Goal: Task Accomplishment & Management: Use online tool/utility

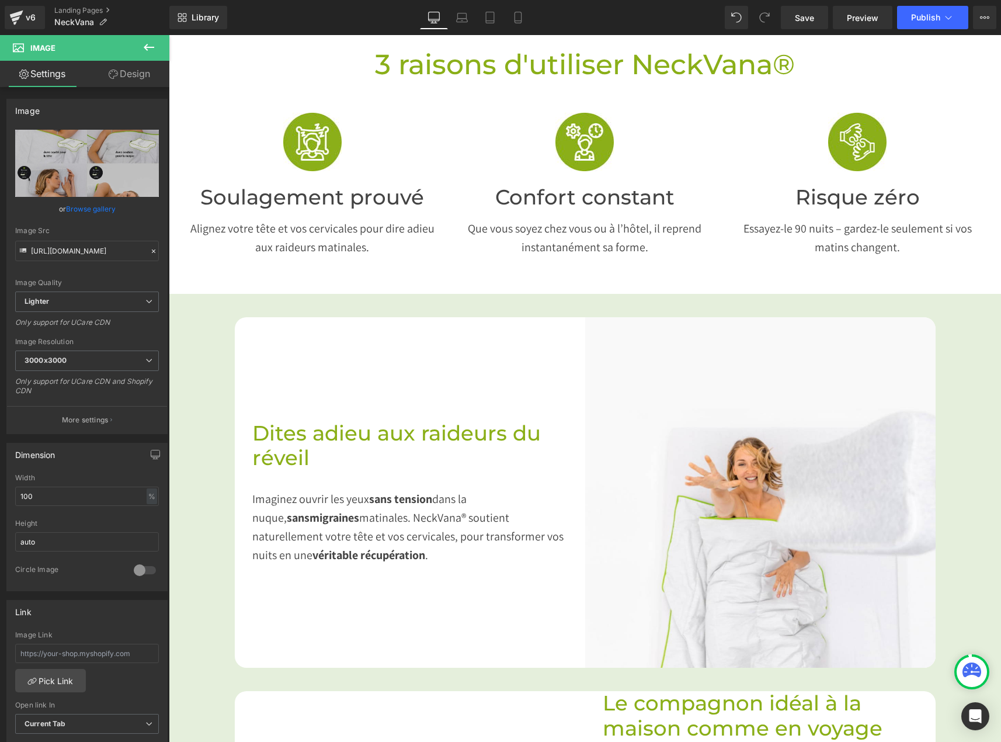
scroll to position [608, 0]
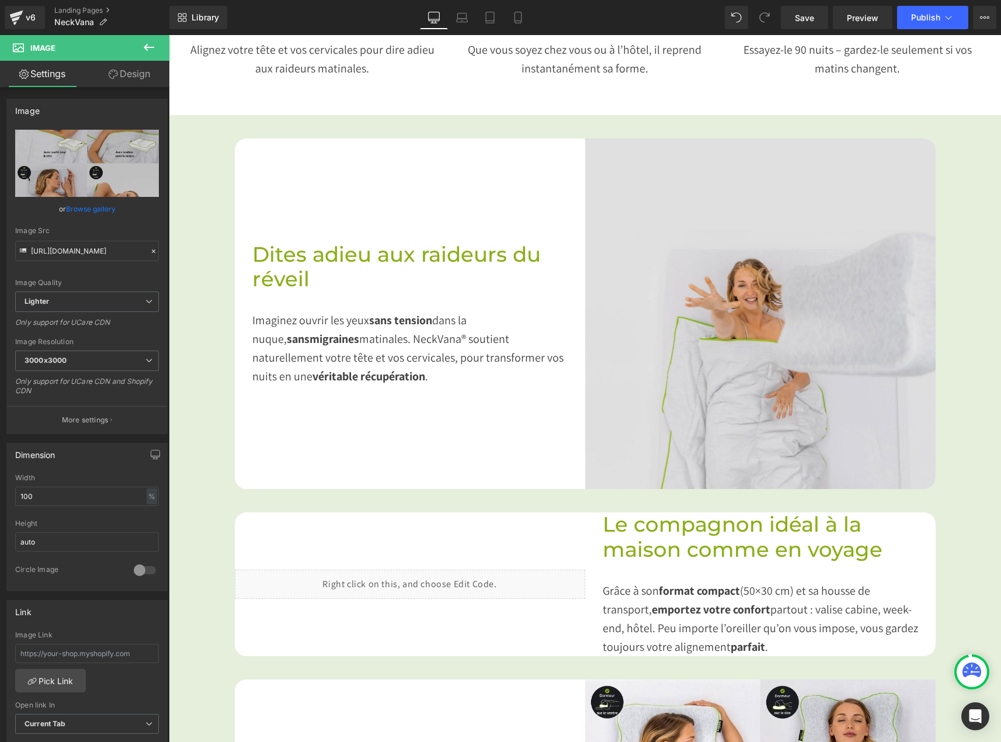
click at [744, 333] on img at bounding box center [760, 313] width 350 height 350
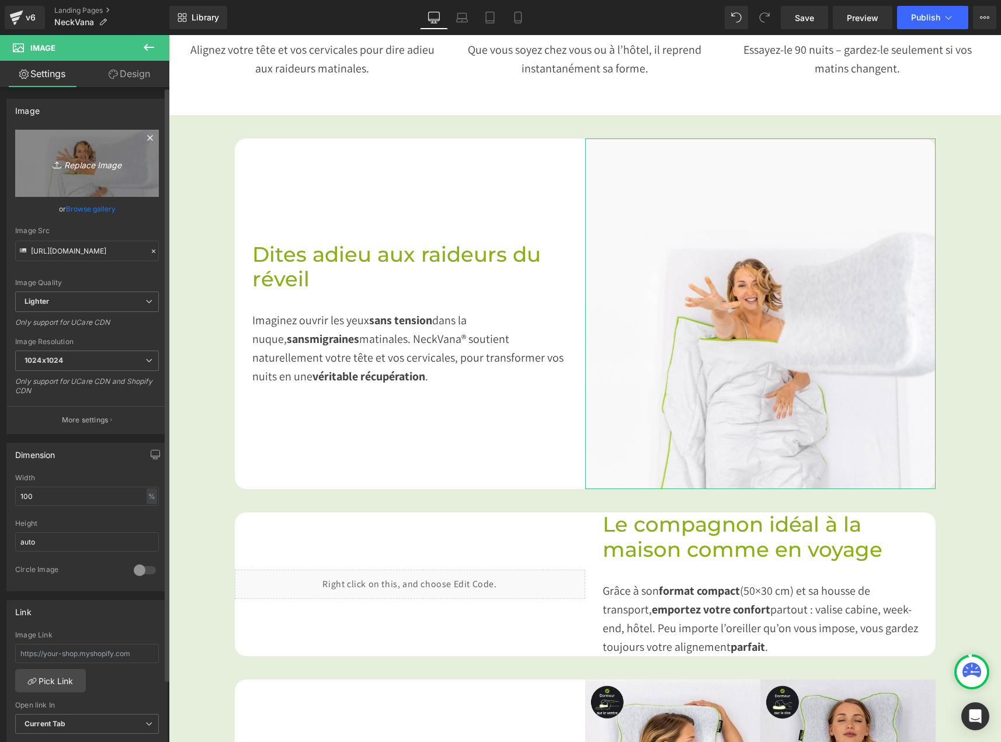
click at [75, 163] on icon "Replace Image" at bounding box center [86, 163] width 93 height 15
type input "C:\fakepath\Sommeil apaisant et alignement naturel.png"
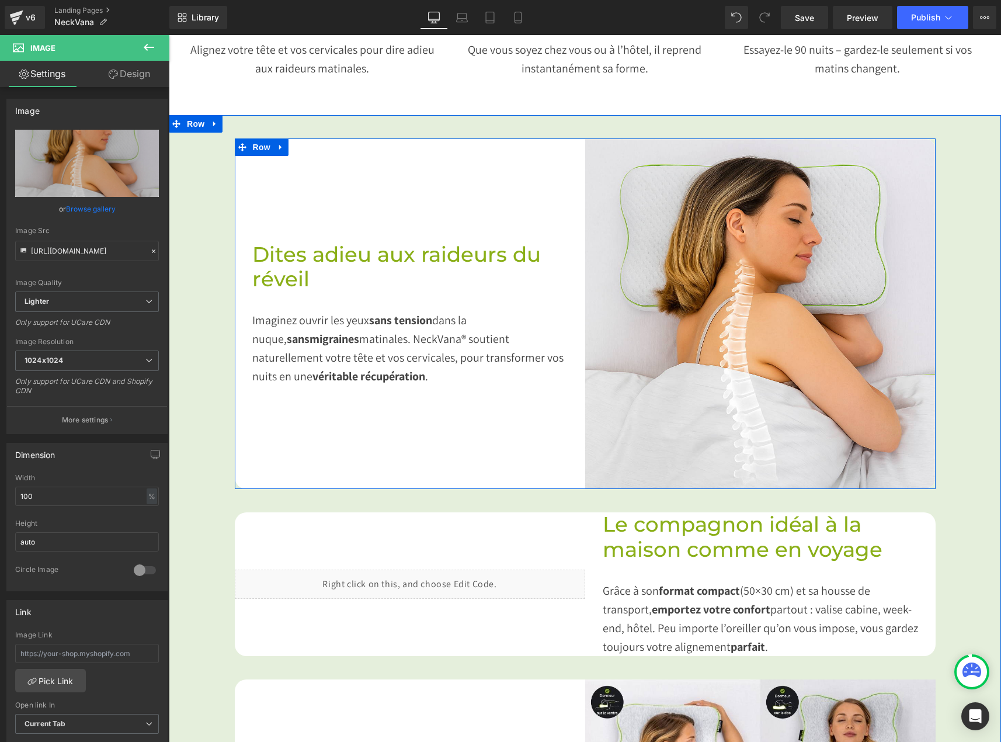
type input "[URL][DOMAIN_NAME]"
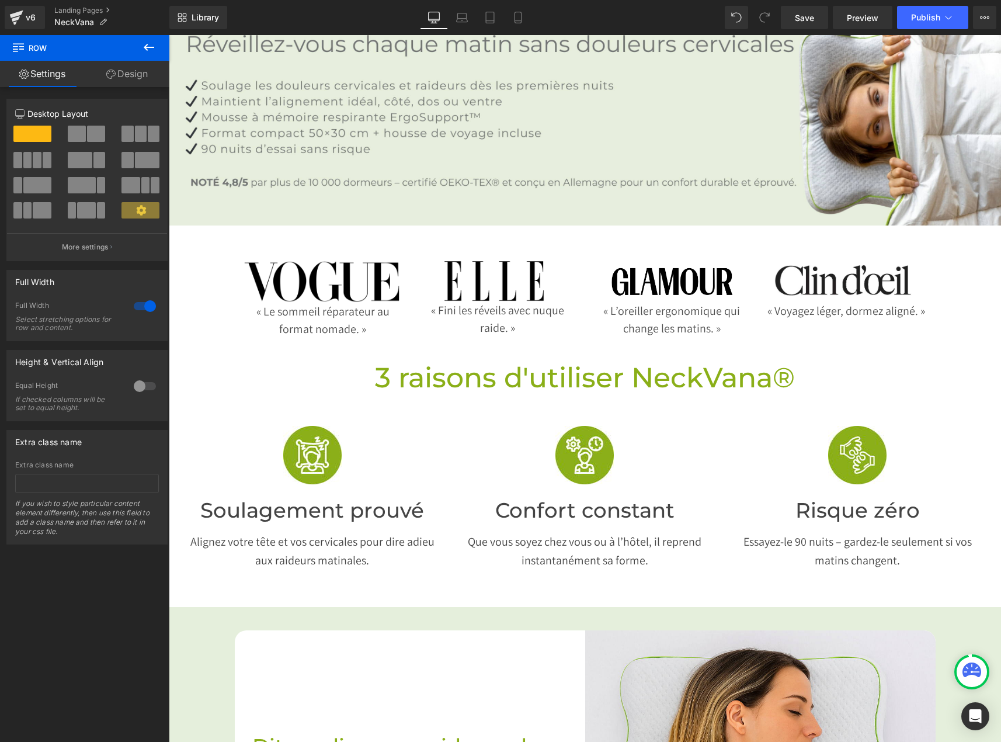
scroll to position [234, 0]
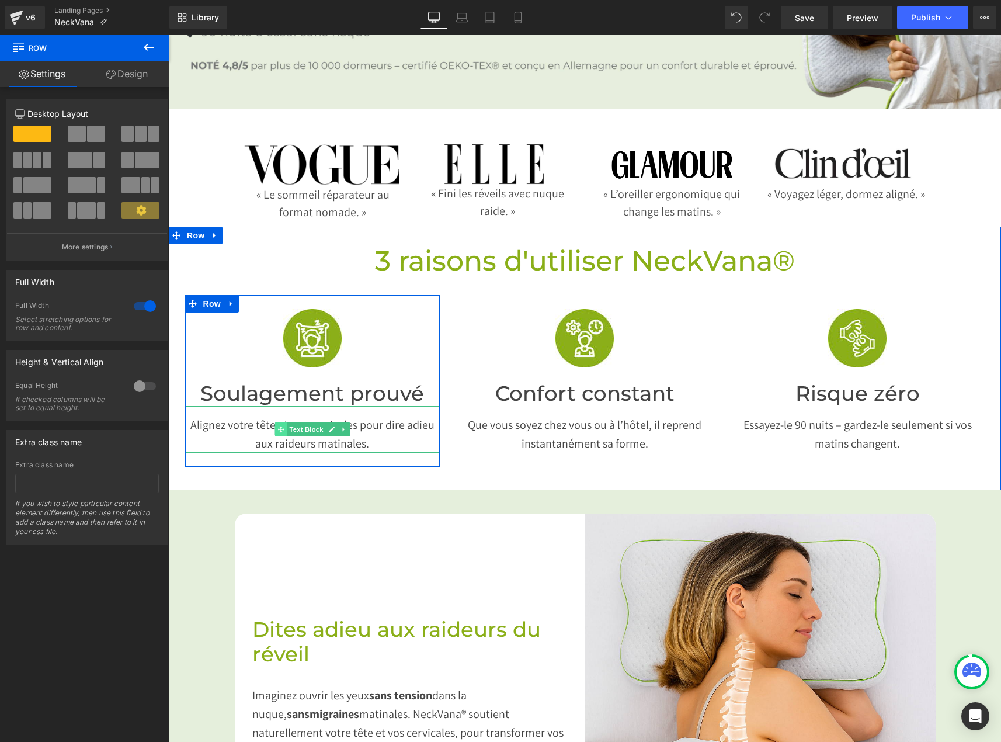
click at [275, 422] on span at bounding box center [281, 429] width 12 height 14
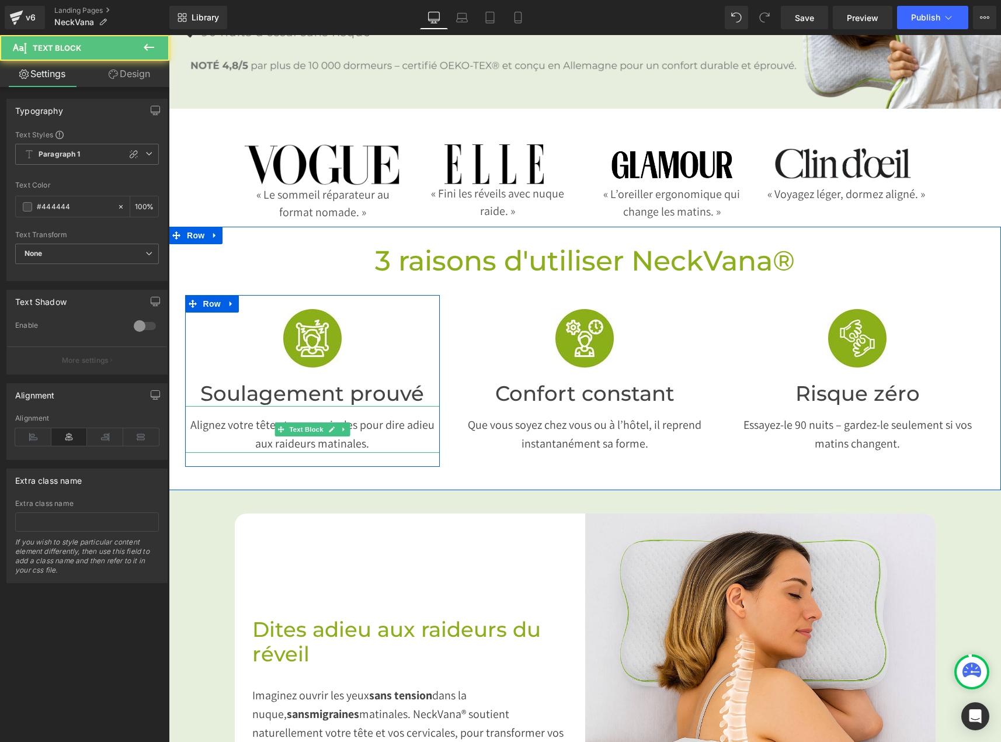
click at [239, 415] on p "Alignez votre tête et vos cervicales pour dire adieu aux raideurs matinales." at bounding box center [312, 433] width 255 height 37
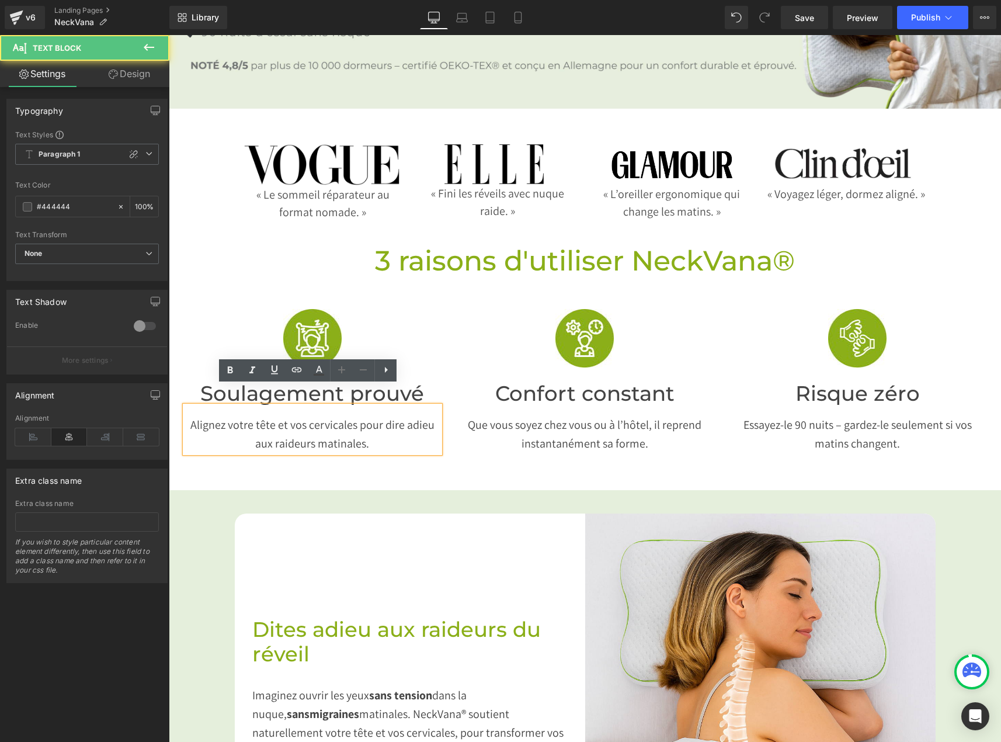
click at [239, 415] on p "Alignez votre tête et vos cervicales pour dire adieu aux raideurs matinales." at bounding box center [312, 433] width 255 height 37
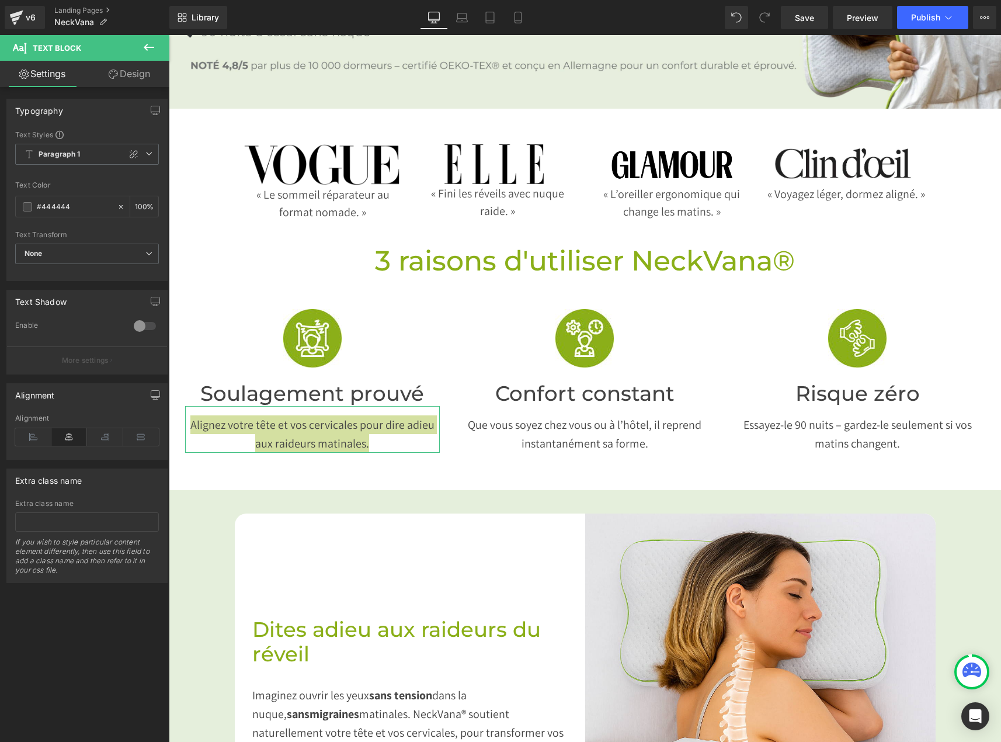
click at [128, 67] on link "Design" at bounding box center [129, 74] width 85 height 26
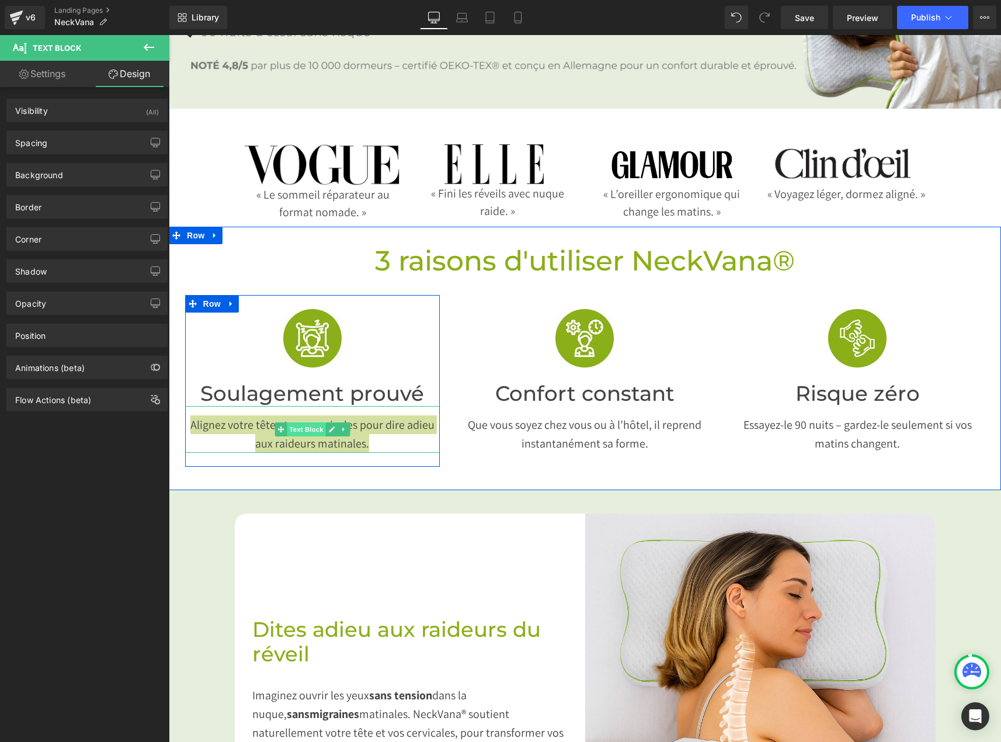
click at [306, 422] on span "Text Block" at bounding box center [306, 429] width 39 height 14
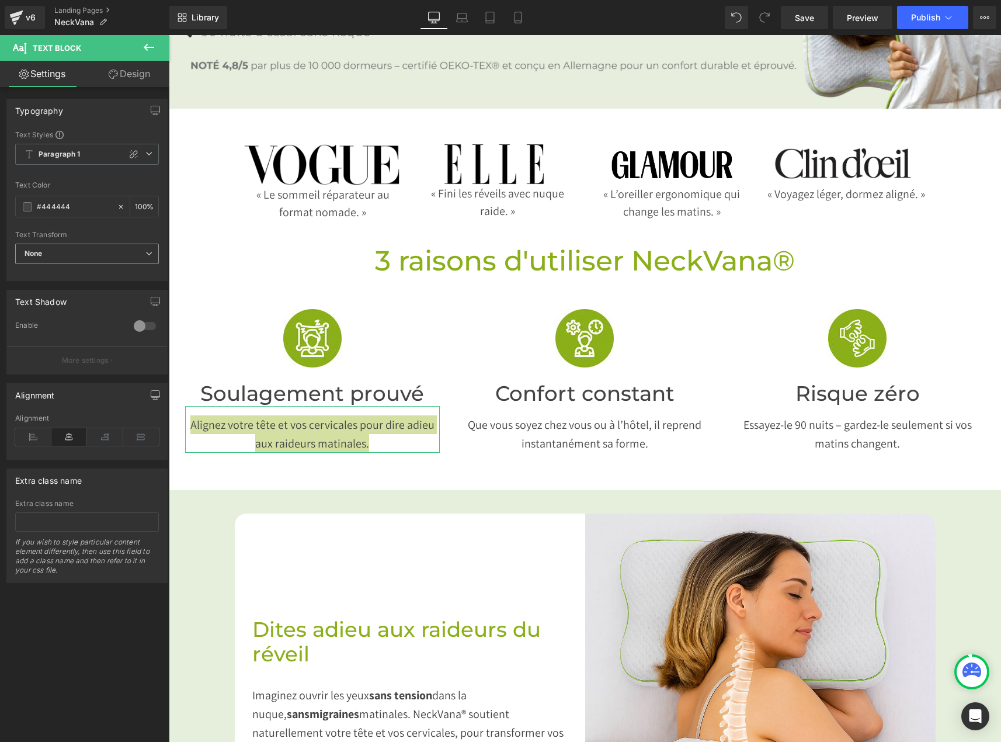
click at [145, 252] on icon at bounding box center [148, 253] width 7 height 7
click at [141, 252] on icon at bounding box center [144, 253] width 7 height 7
click at [135, 323] on div at bounding box center [145, 326] width 28 height 19
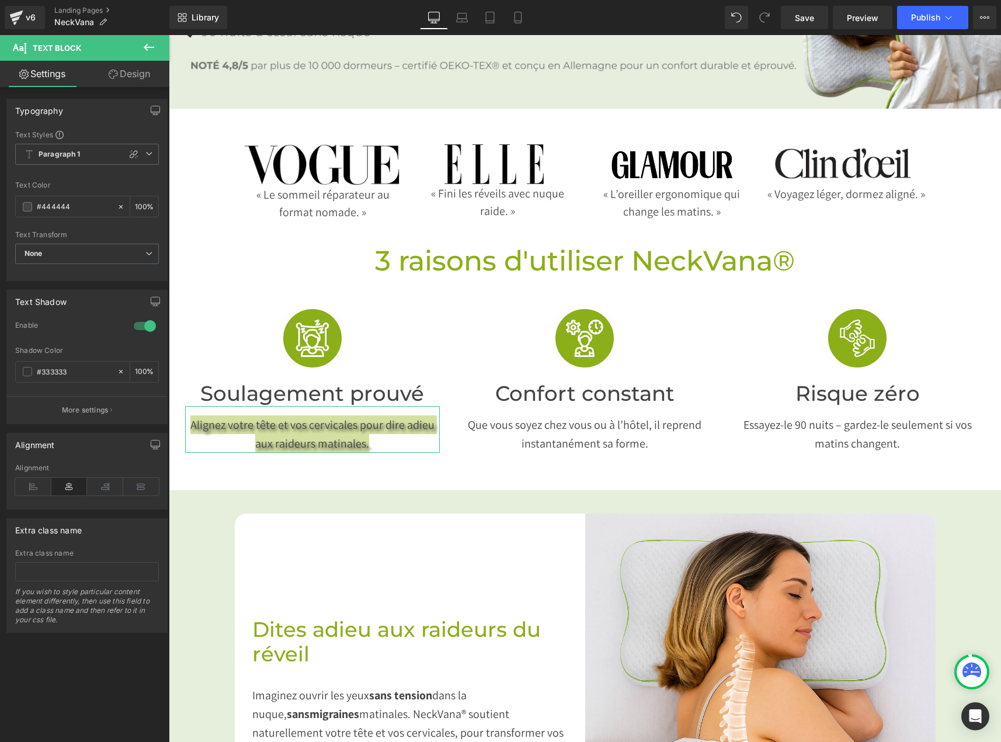
click at [138, 323] on div at bounding box center [145, 326] width 28 height 19
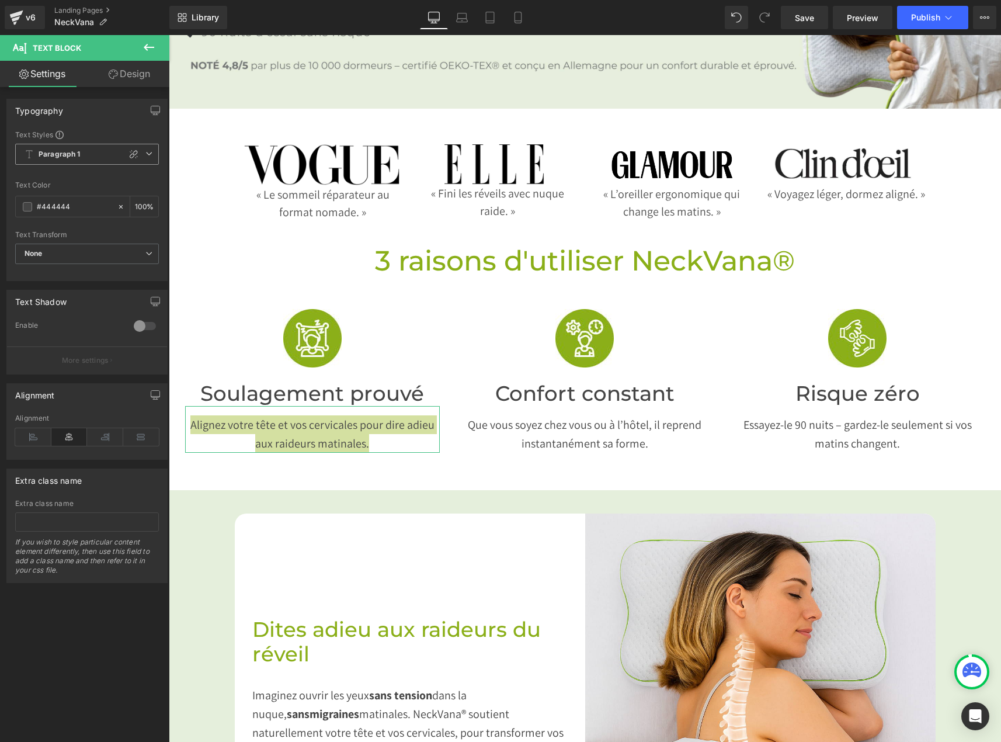
click at [145, 151] on icon at bounding box center [148, 153] width 7 height 7
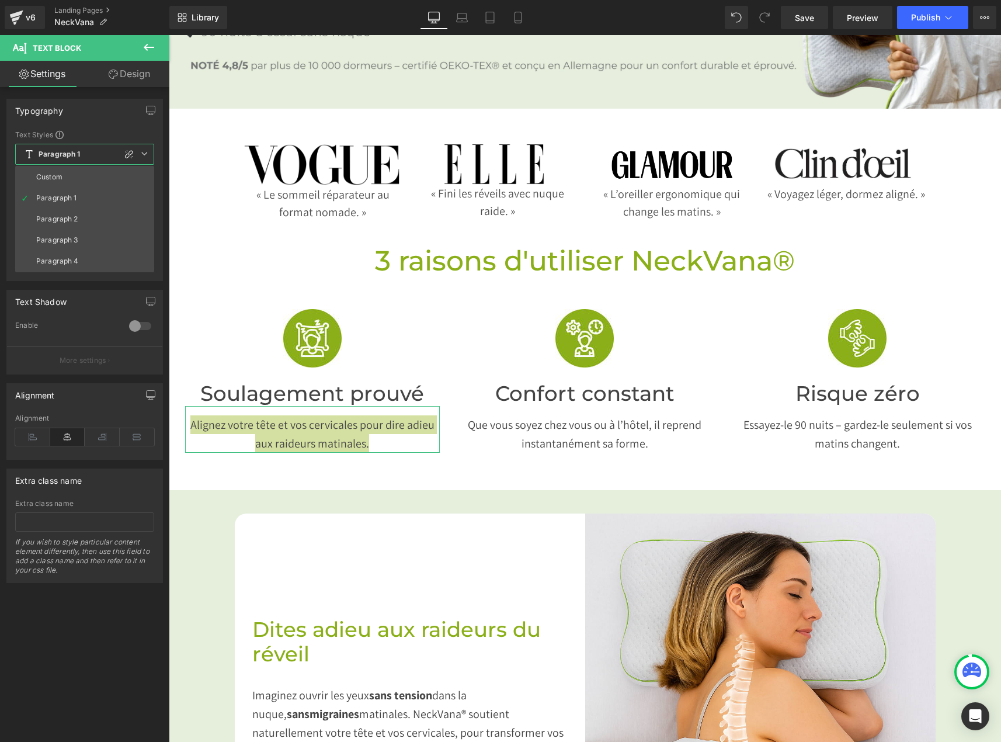
click at [142, 151] on icon at bounding box center [144, 153] width 7 height 7
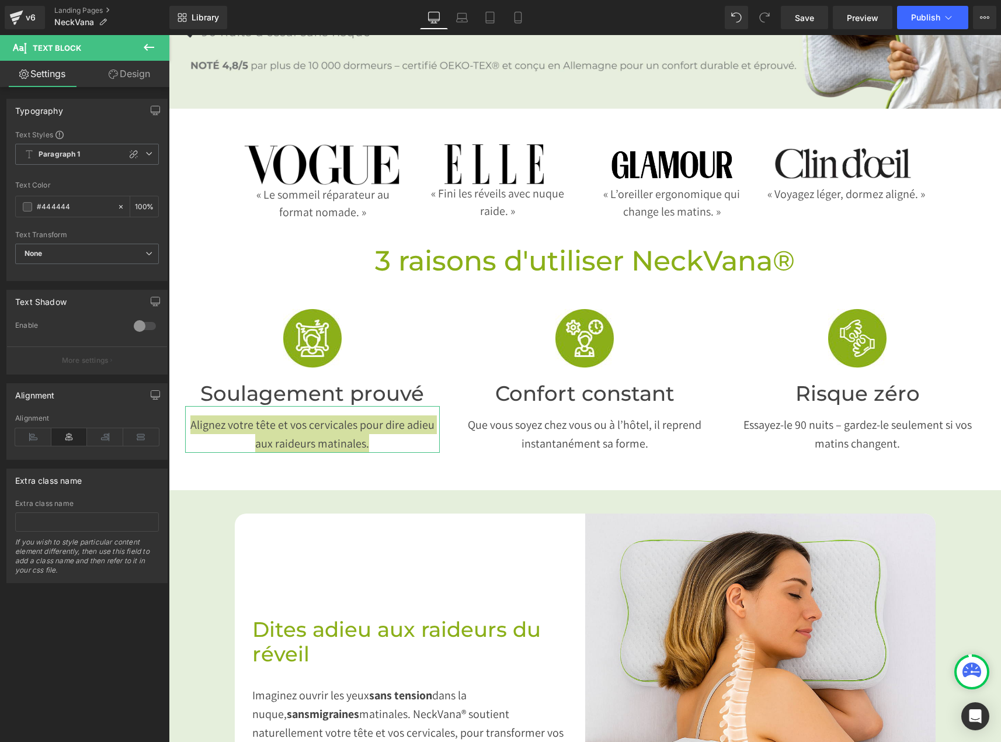
click at [113, 78] on icon at bounding box center [113, 73] width 9 height 9
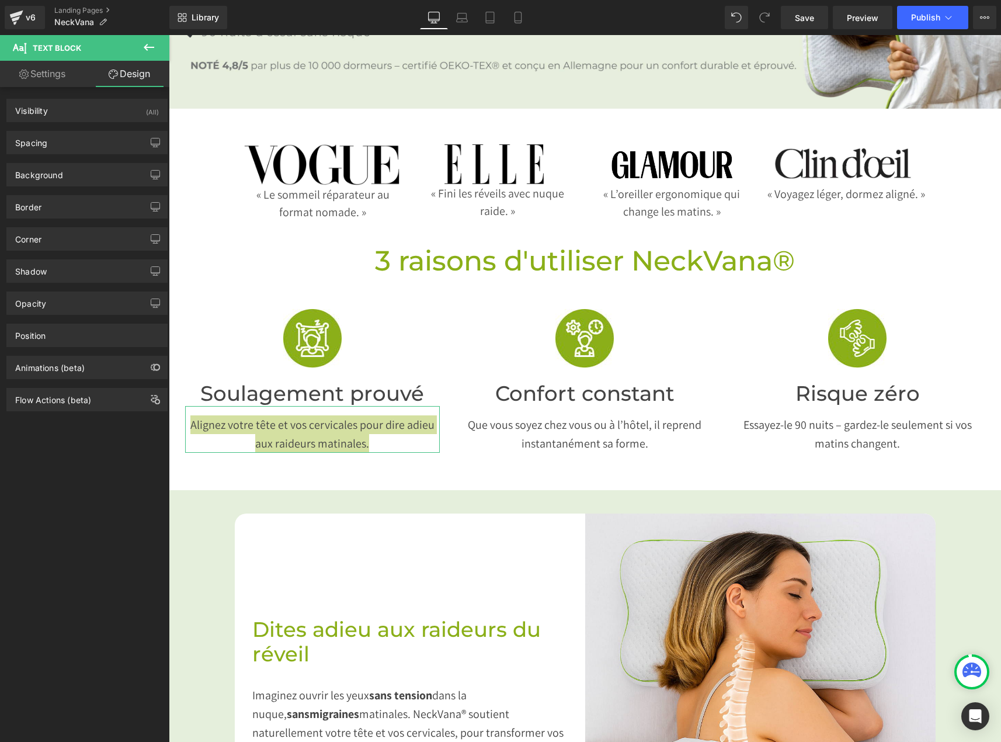
click at [44, 77] on link "Settings" at bounding box center [42, 74] width 85 height 26
type input "100"
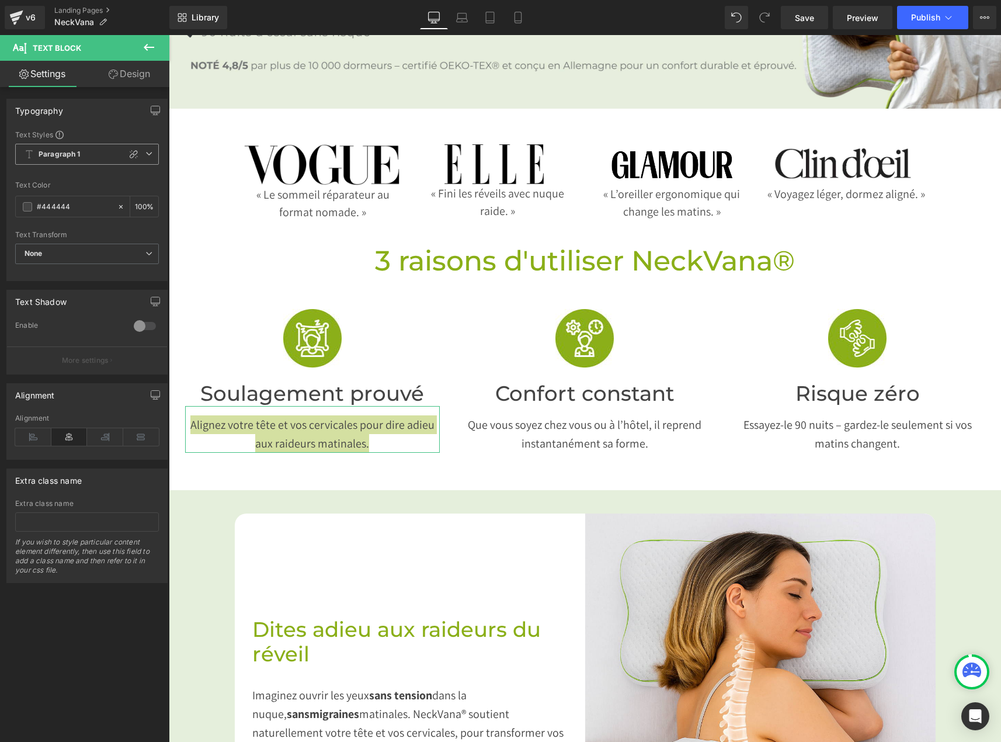
click at [63, 157] on b "Paragraph 1" at bounding box center [60, 154] width 42 height 10
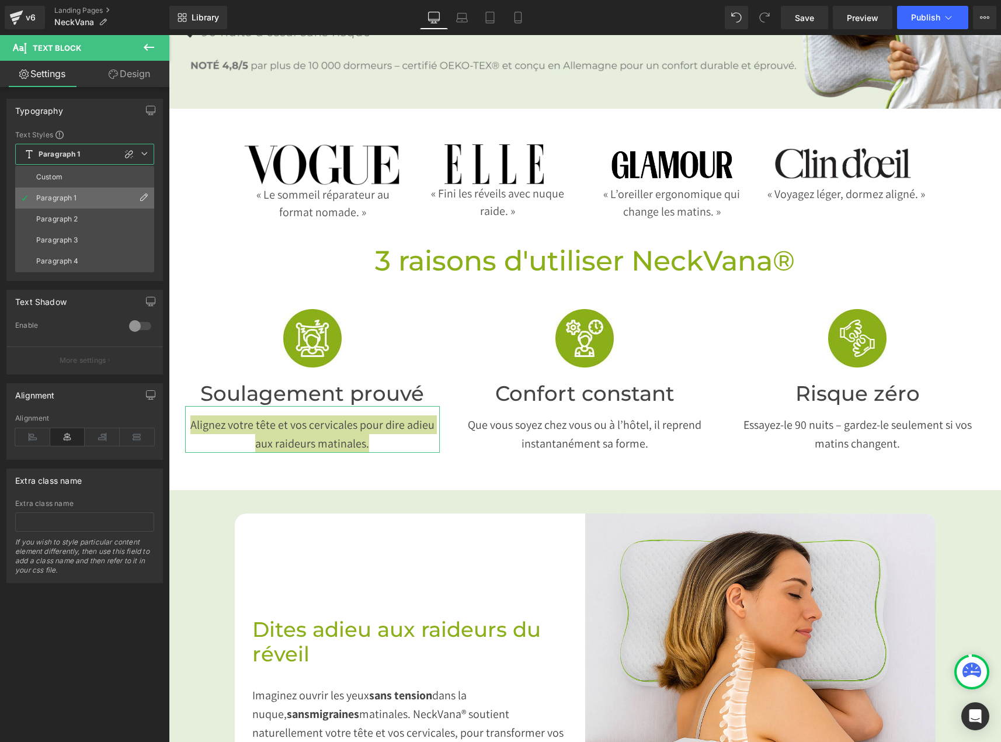
click at [144, 194] on icon at bounding box center [143, 197] width 9 height 9
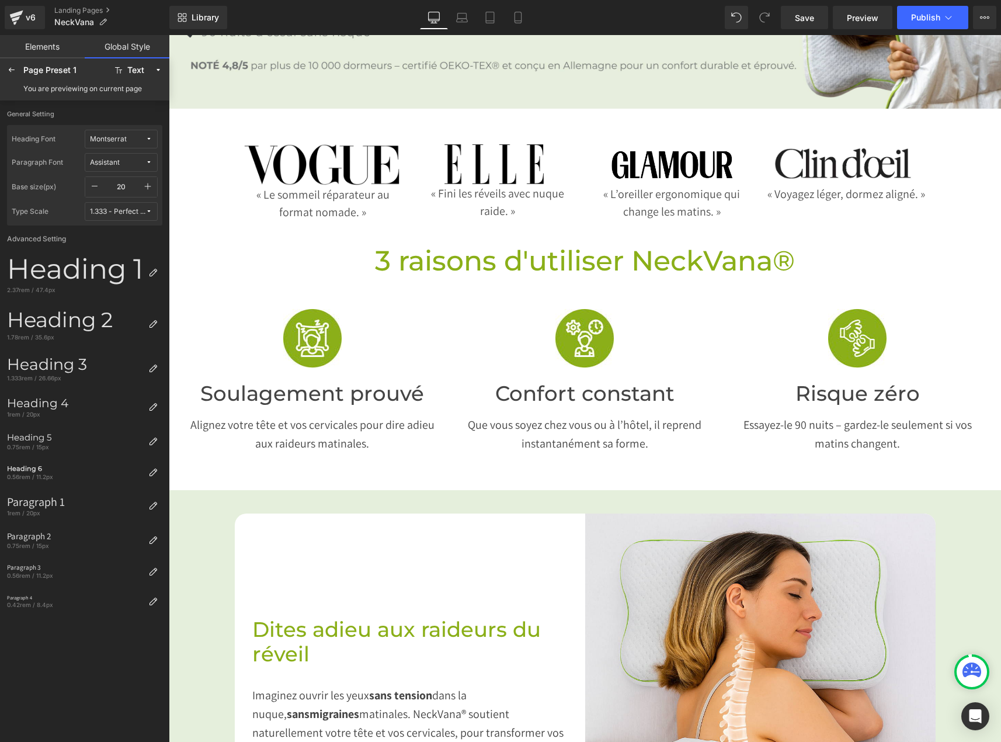
click at [929, 29] on div "Library Desktop Desktop Laptop Tablet Mobile Save Preview Publish Scheduled Upg…" at bounding box center [585, 17] width 832 height 35
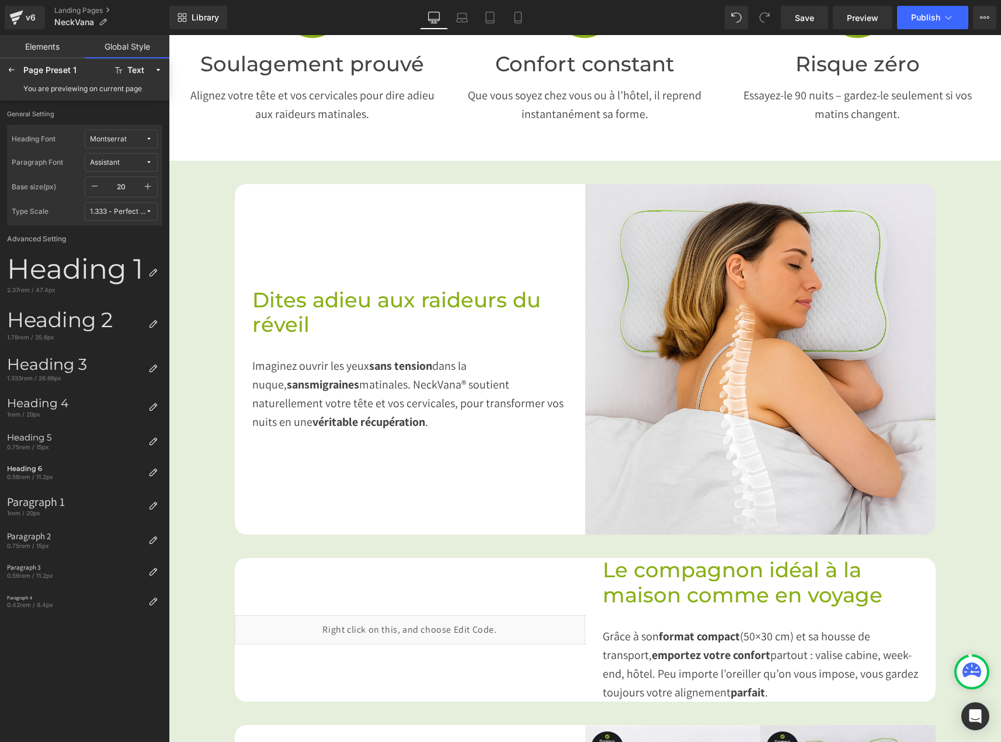
scroll to position [584, 0]
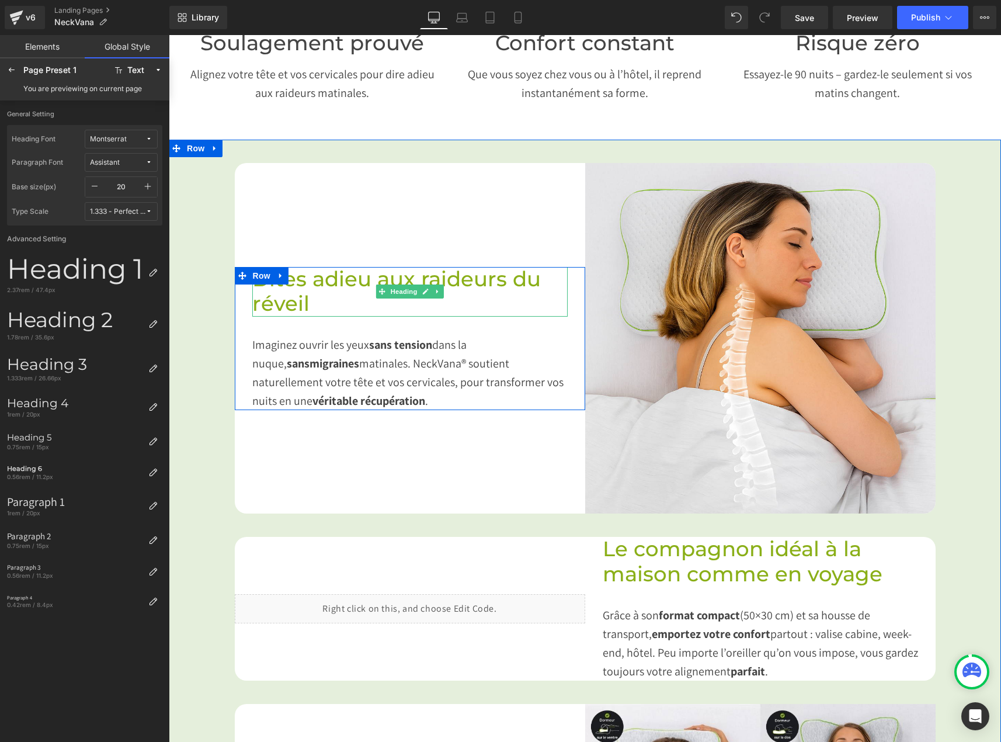
click at [295, 288] on span "Dites adieu aux raideurs du réveil" at bounding box center [396, 291] width 288 height 50
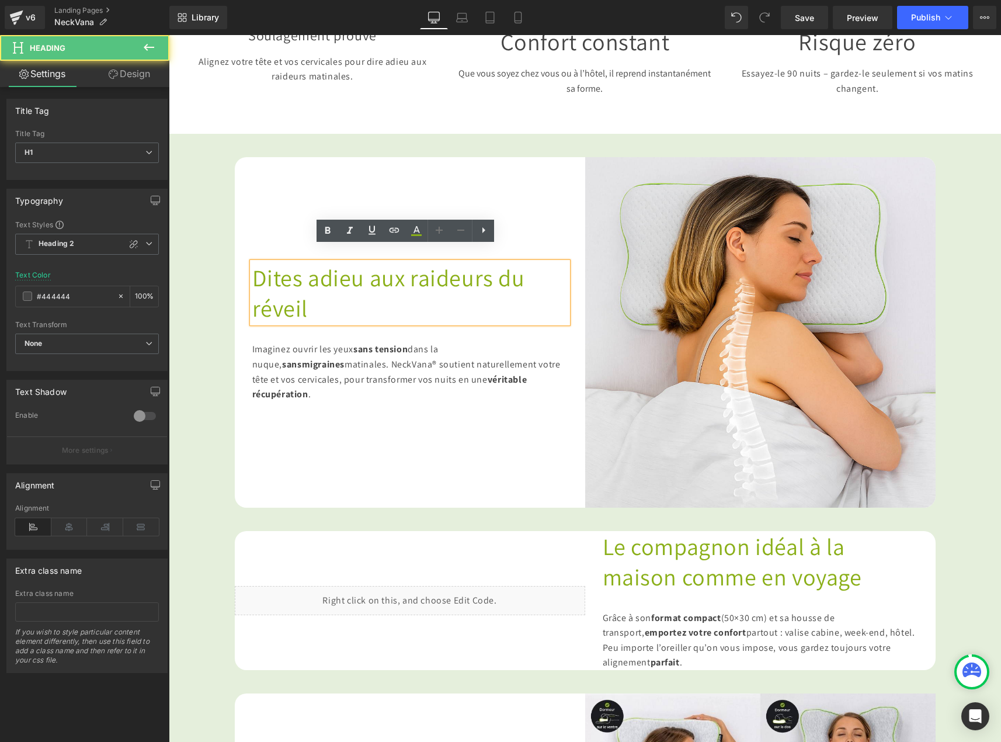
click at [525, 262] on span "Dites adieu aux raideurs du réveil" at bounding box center [388, 292] width 273 height 61
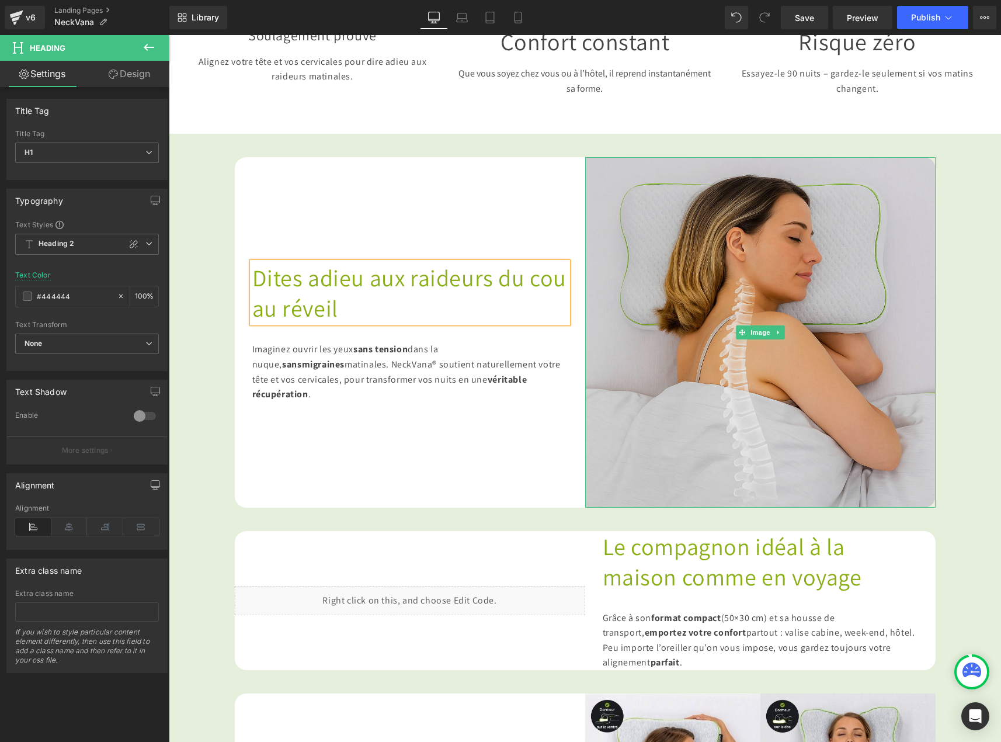
click at [623, 401] on img at bounding box center [760, 332] width 350 height 350
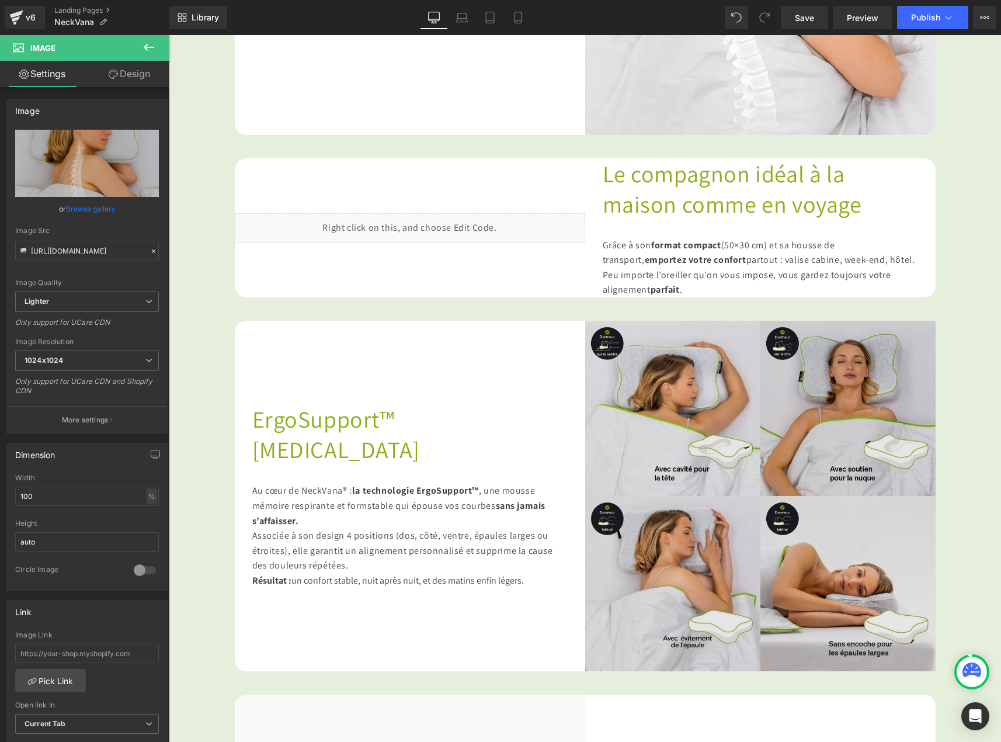
scroll to position [993, 0]
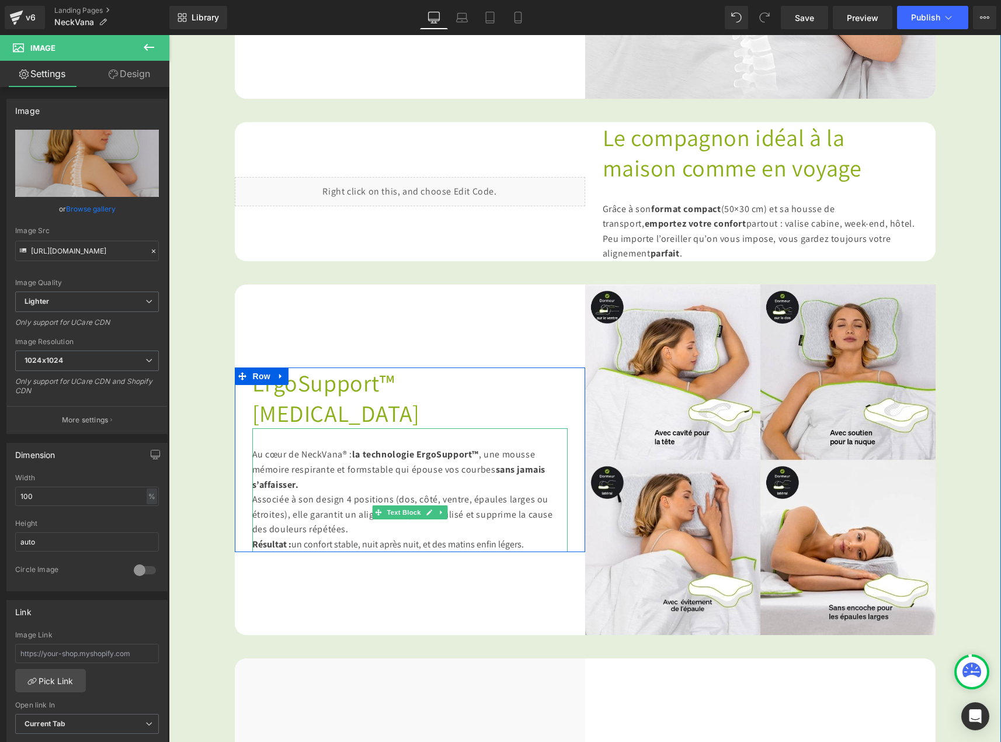
click at [284, 440] on div "Au cœur de NeckVana® : la technologie ErgoSupport™ , une mousse mémoire respira…" at bounding box center [409, 489] width 315 height 123
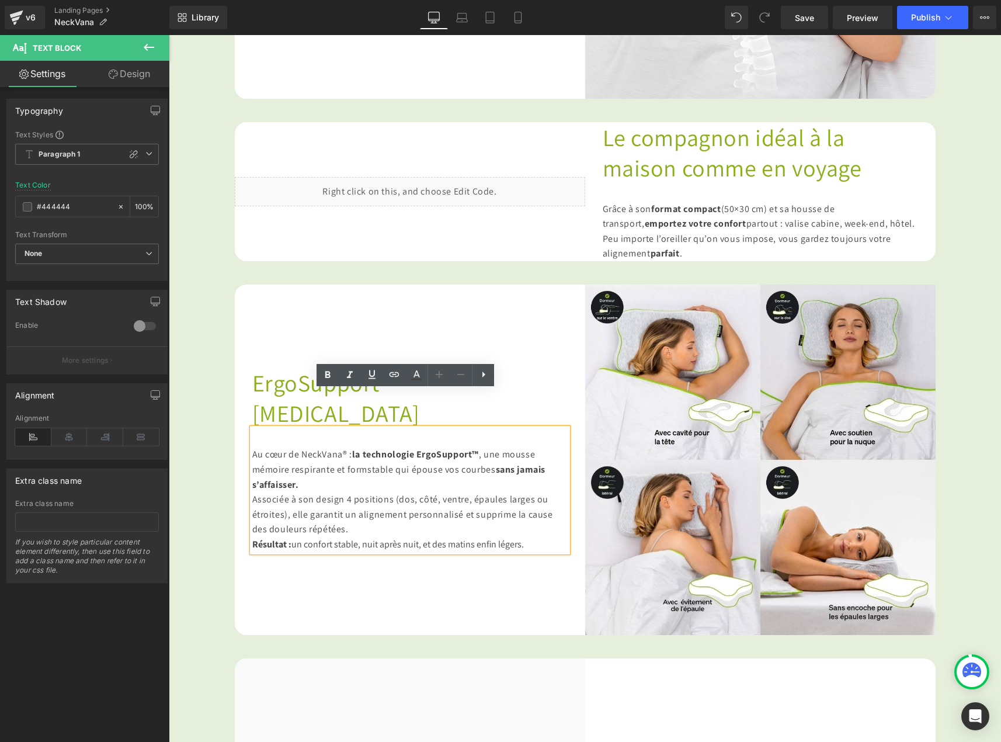
click at [291, 436] on div "Au cœur de NeckVana® : la technologie ErgoSupport™ , une mousse mémoire respira…" at bounding box center [409, 489] width 315 height 123
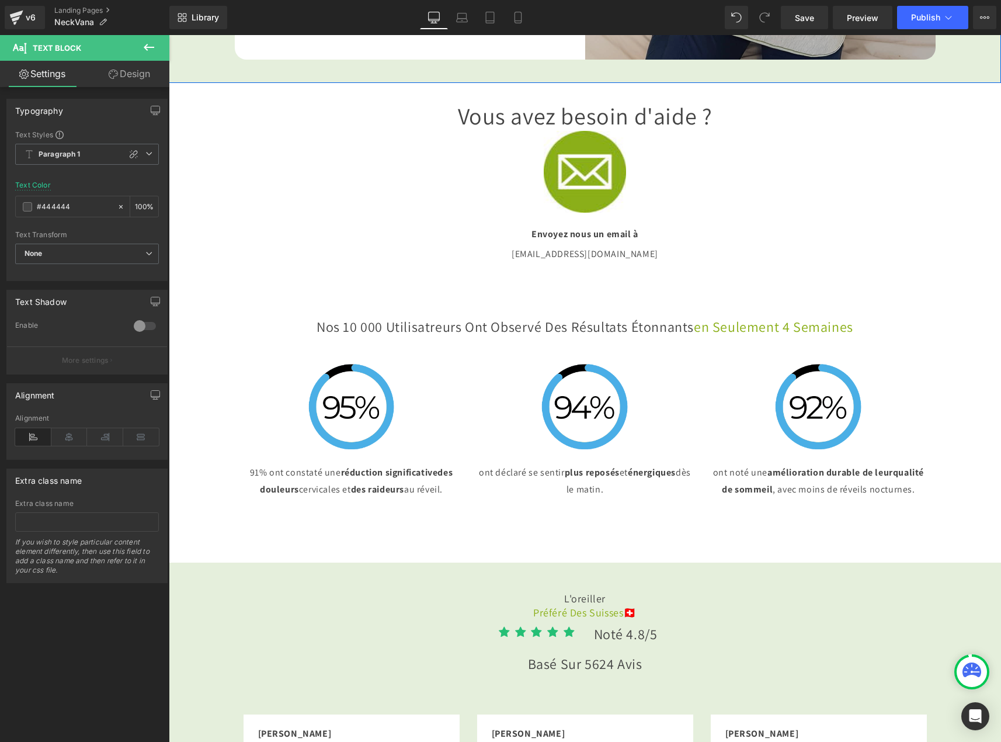
scroll to position [2336, 0]
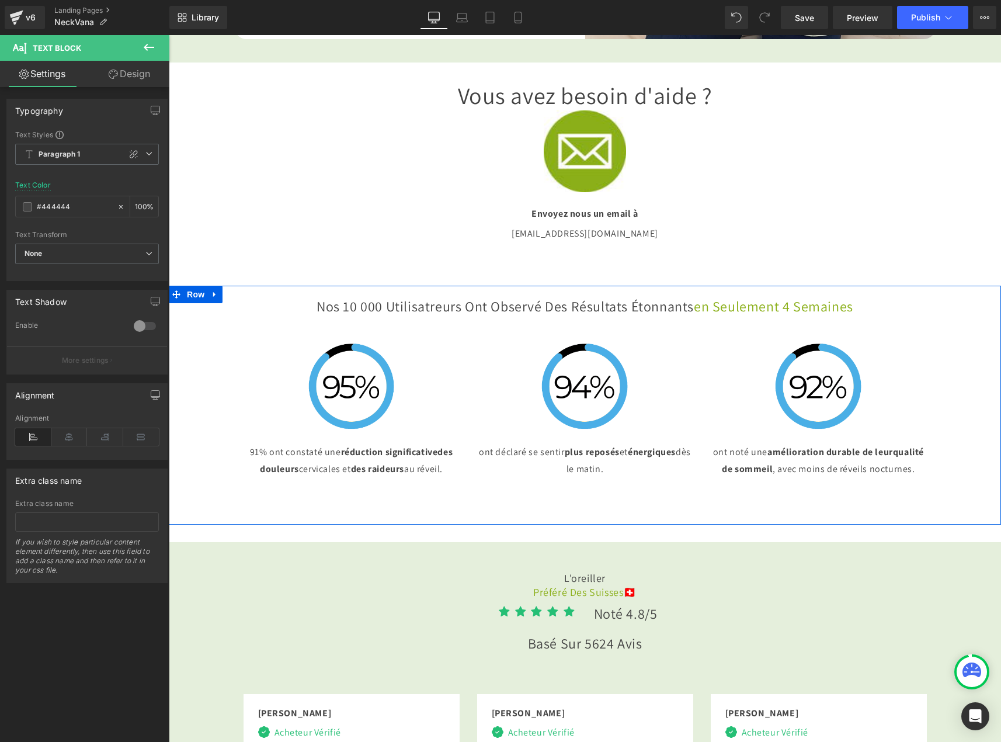
click at [935, 380] on div "Nos 10 000 Utilisatreurs Ont Observé des Résultats Étonnants en Seulement 4 Sem…" at bounding box center [585, 385] width 832 height 198
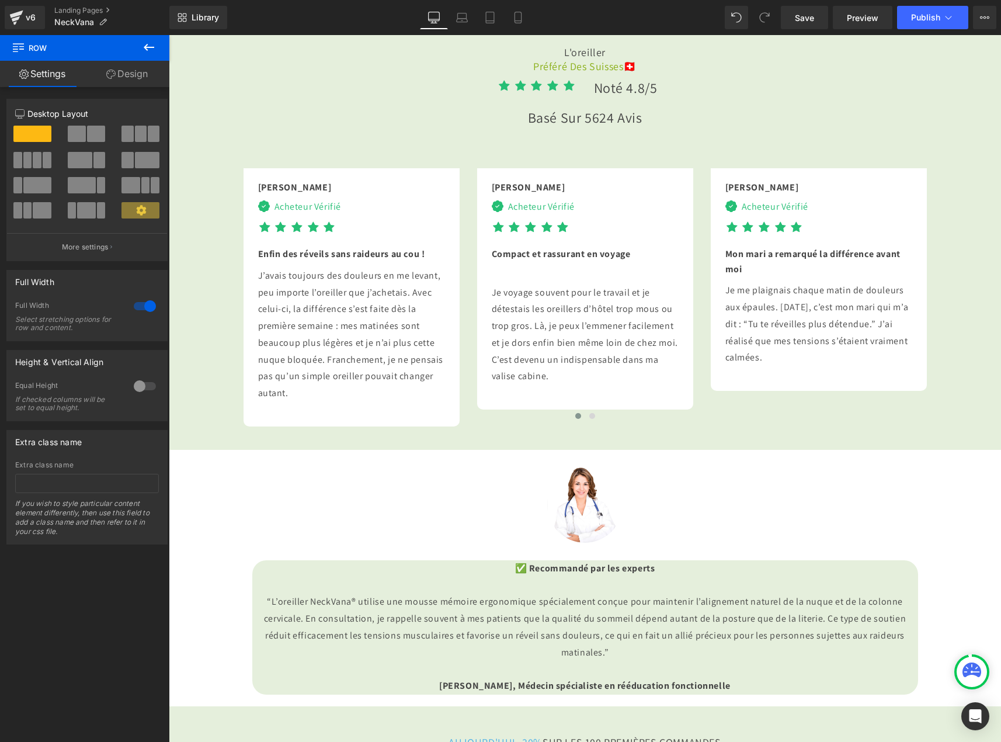
scroll to position [3037, 0]
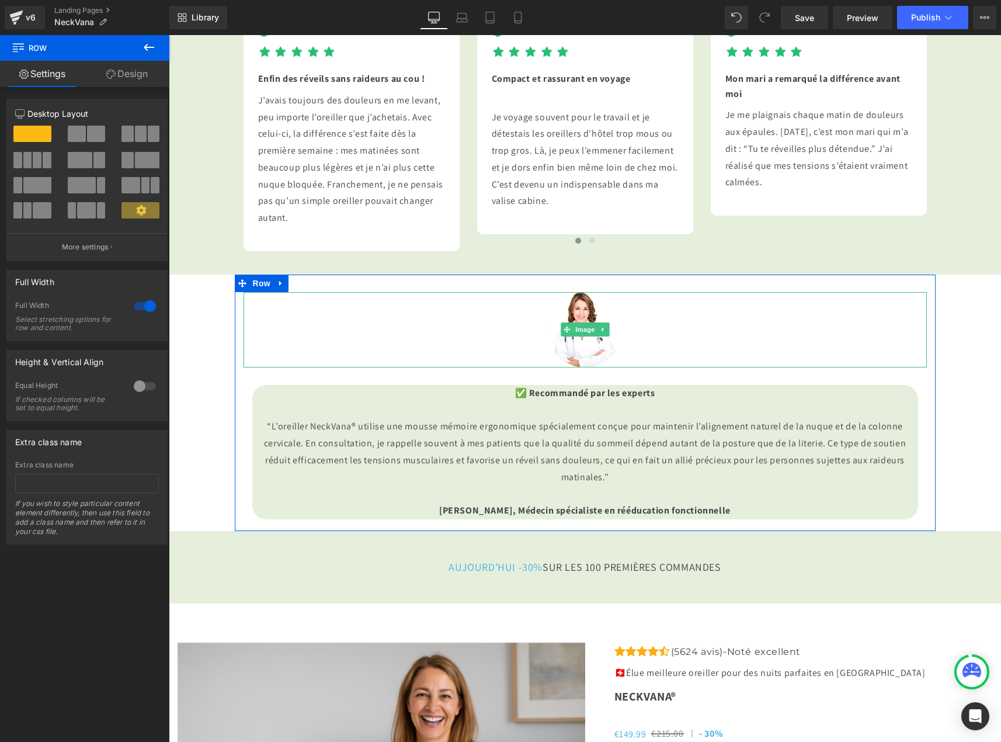
click at [461, 367] on div at bounding box center [585, 329] width 683 height 75
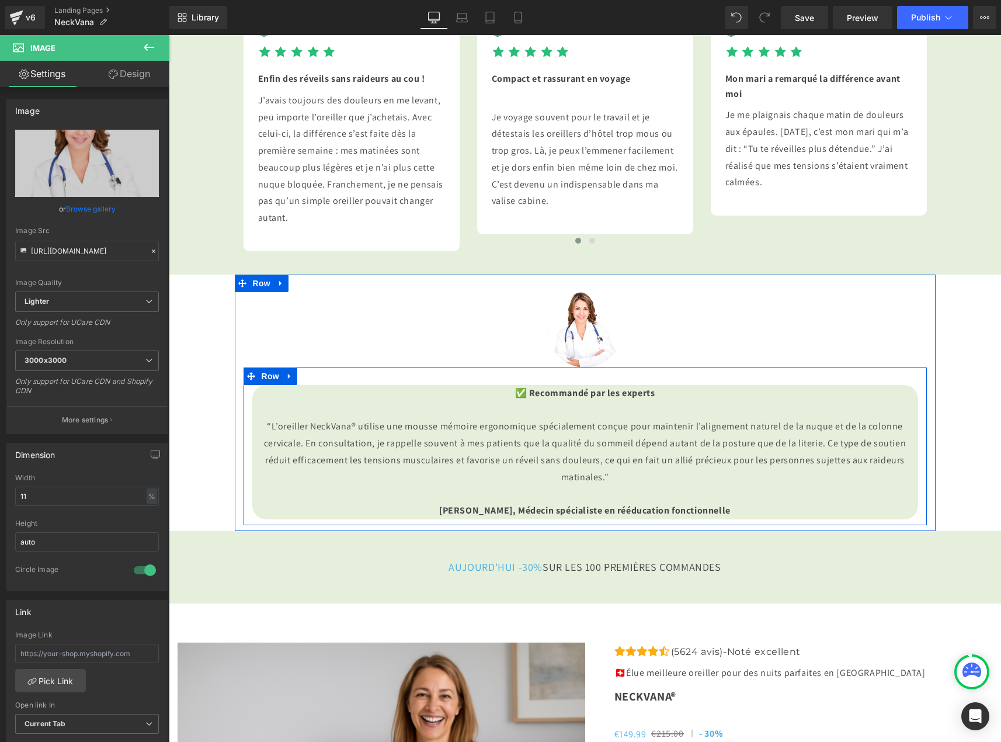
click at [244, 385] on span at bounding box center [251, 376] width 15 height 18
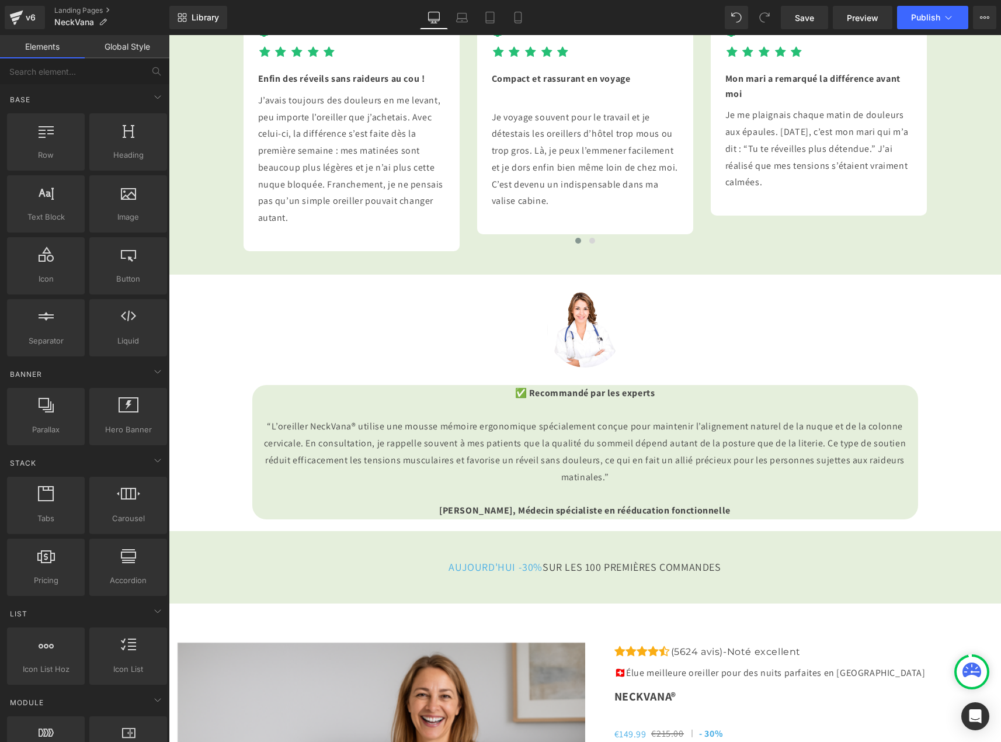
drag, startPoint x: 180, startPoint y: 407, endPoint x: 193, endPoint y: 450, distance: 45.1
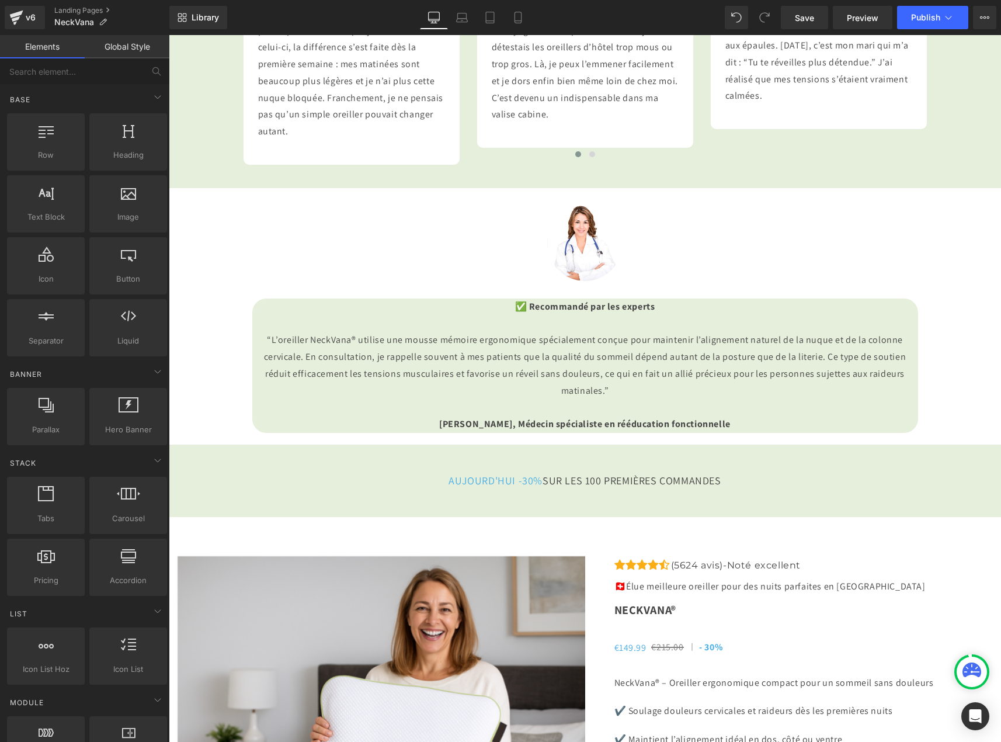
scroll to position [3153, 0]
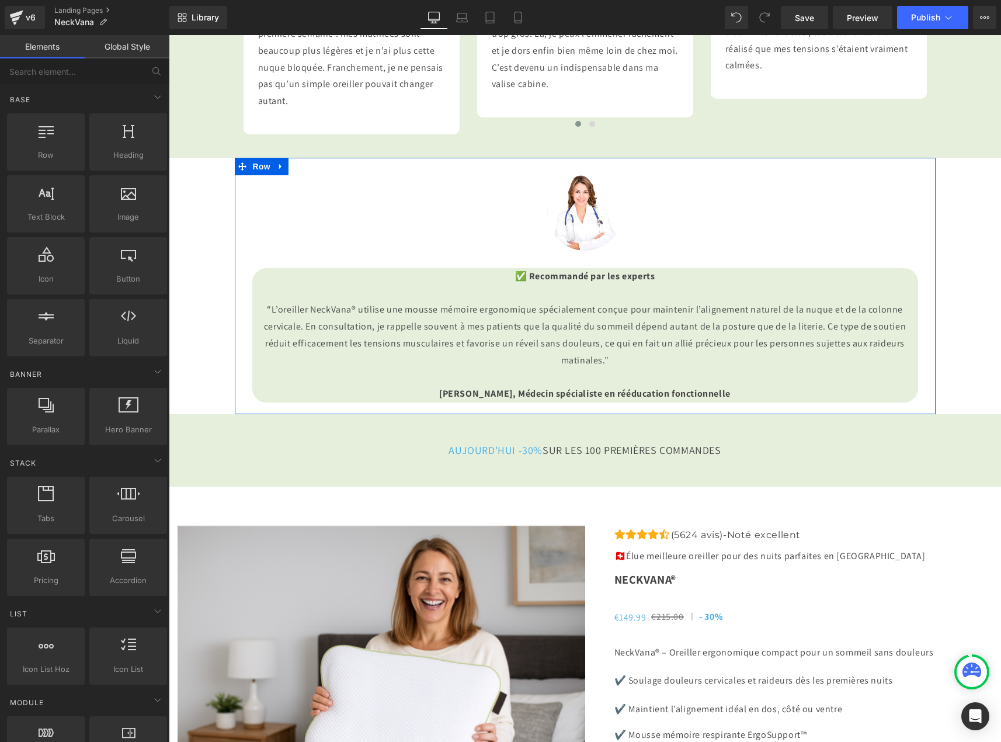
click at [246, 388] on div "✅ Recommandé par les experts “L’oreiller NeckVana® utilise une mousse mémoire e…" at bounding box center [585, 335] width 683 height 134
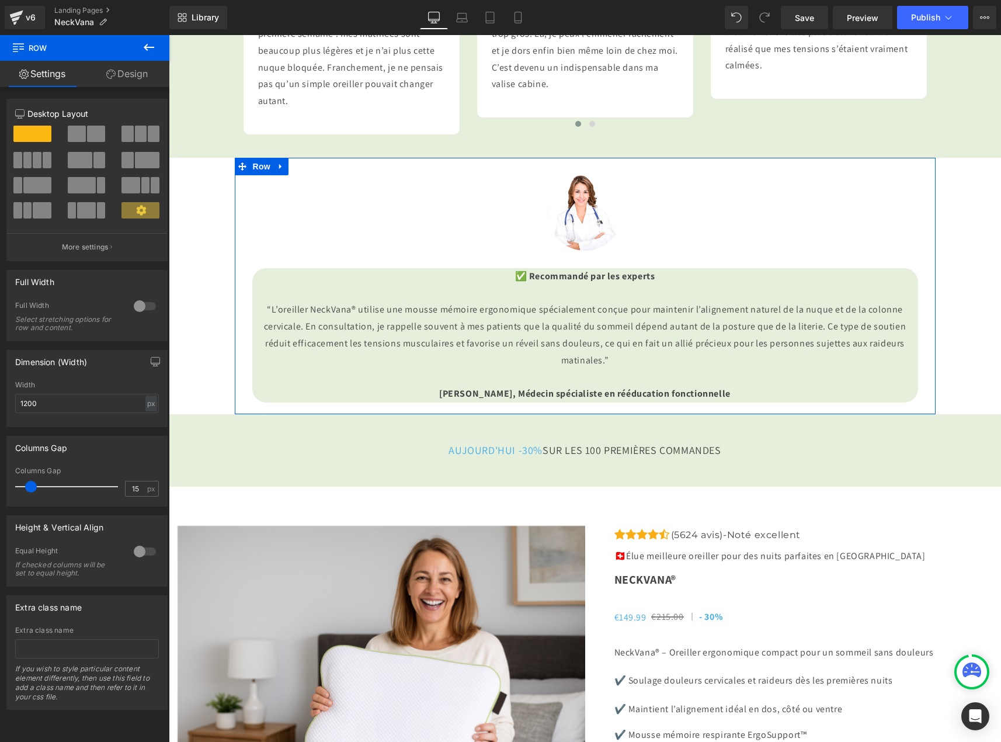
click at [235, 388] on div "Image ✅ Recommandé par les experts “L’oreiller NeckVana® utilise une mousse mém…" at bounding box center [585, 291] width 701 height 233
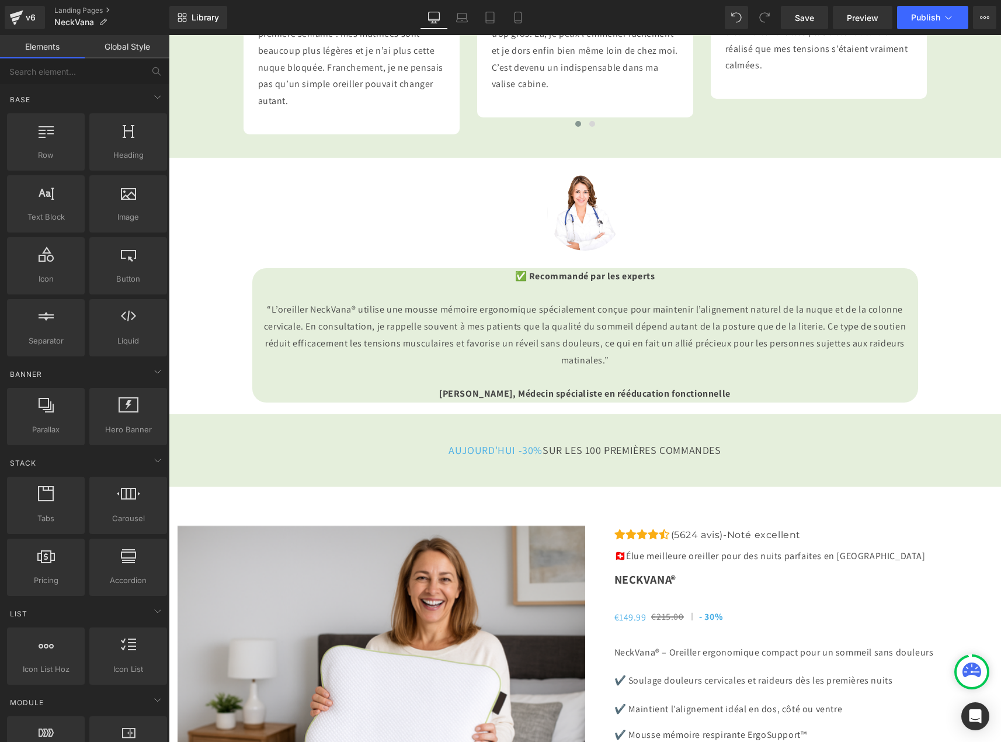
drag, startPoint x: 219, startPoint y: 353, endPoint x: 221, endPoint y: 305, distance: 48.5
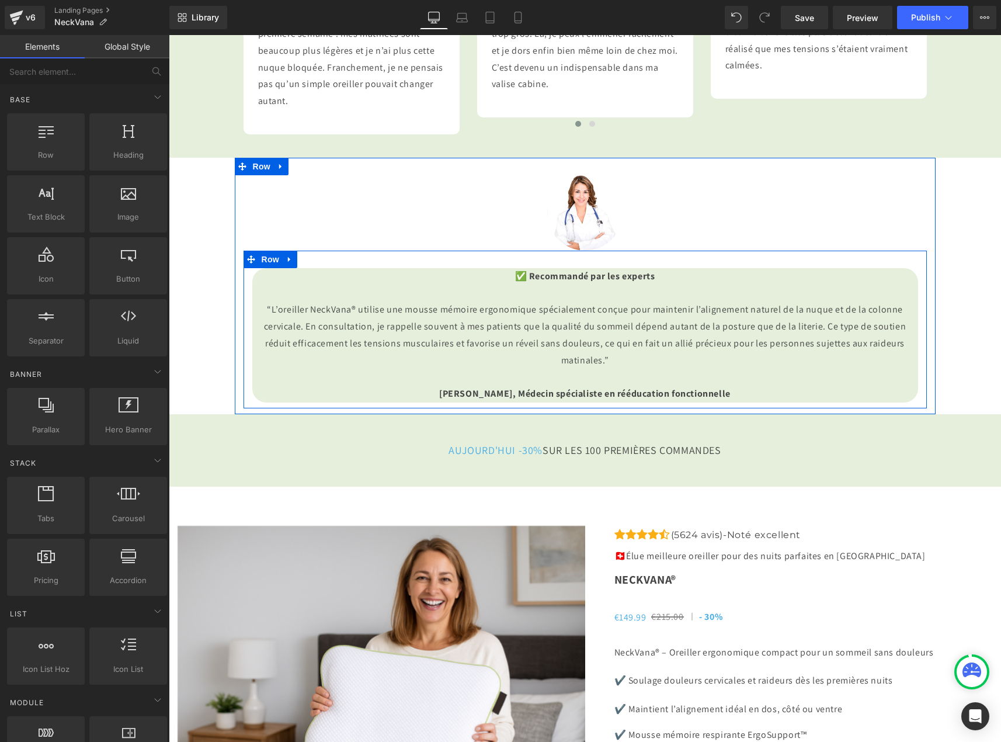
click at [244, 268] on span at bounding box center [251, 260] width 15 height 18
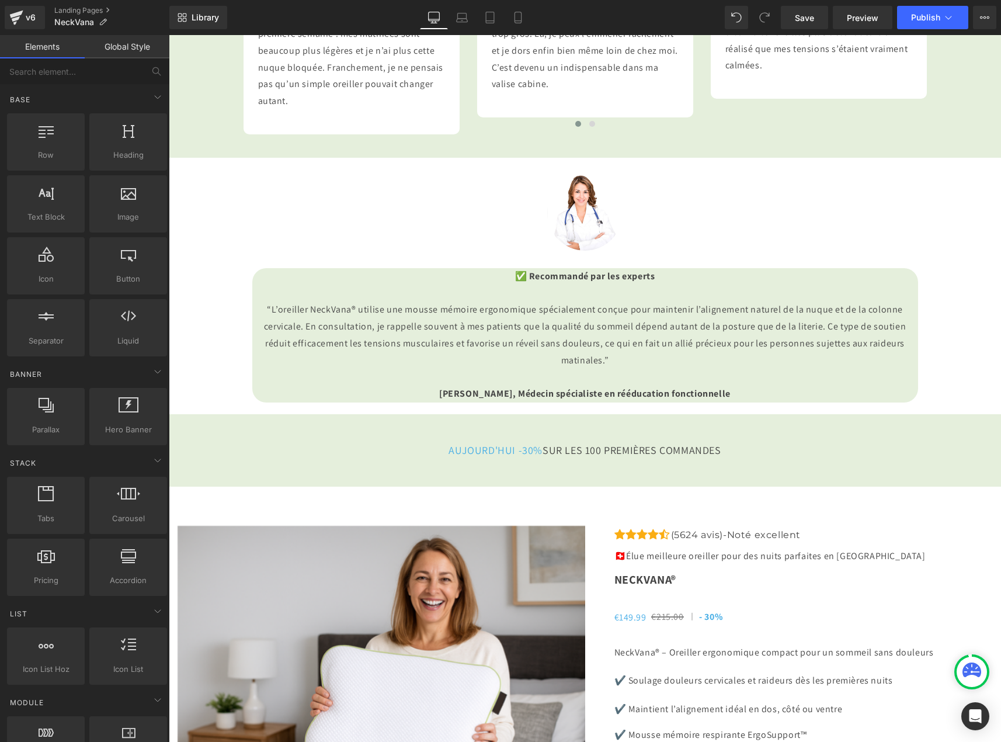
click at [126, 43] on link "Global Style" at bounding box center [127, 46] width 85 height 23
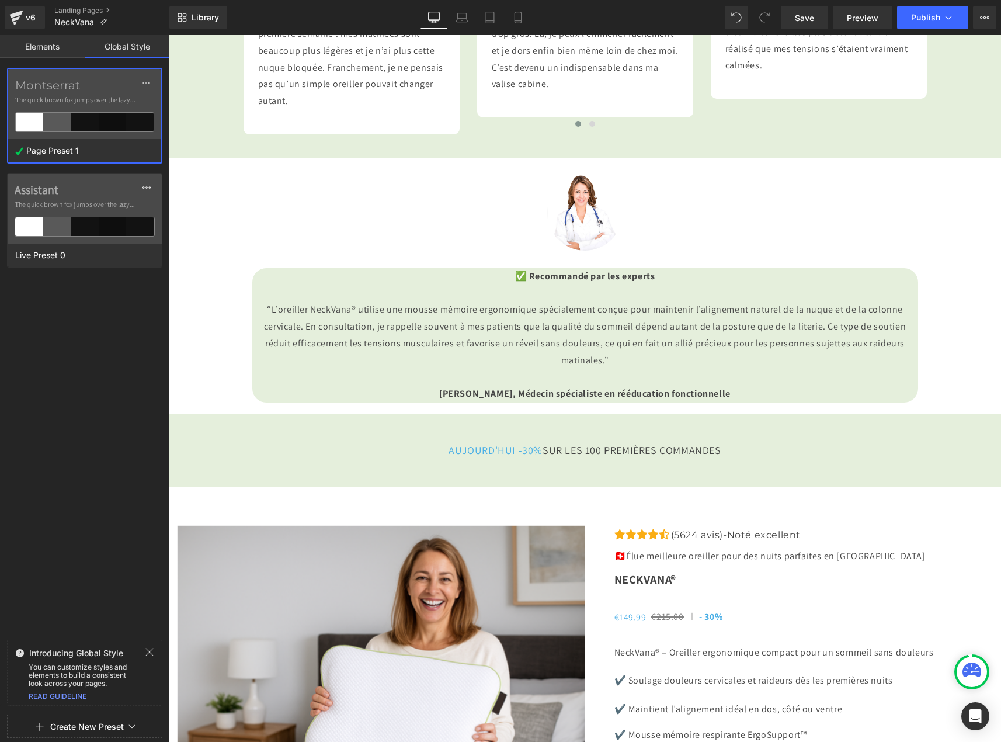
drag, startPoint x: 204, startPoint y: 355, endPoint x: 176, endPoint y: 319, distance: 45.8
drag, startPoint x: 951, startPoint y: 411, endPoint x: 933, endPoint y: 437, distance: 31.4
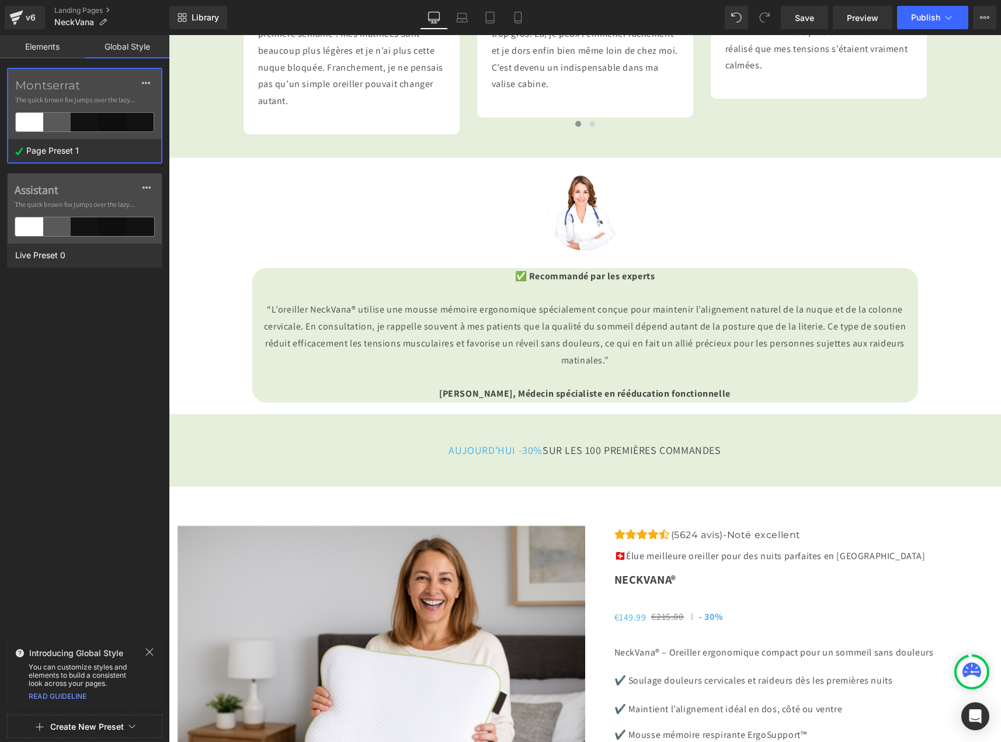
drag, startPoint x: 959, startPoint y: 332, endPoint x: 903, endPoint y: 305, distance: 62.2
click at [929, 305] on div "Image ✅ Recommandé par les experts “L’oreiller NeckVana® utilise une mousse mém…" at bounding box center [585, 286] width 701 height 256
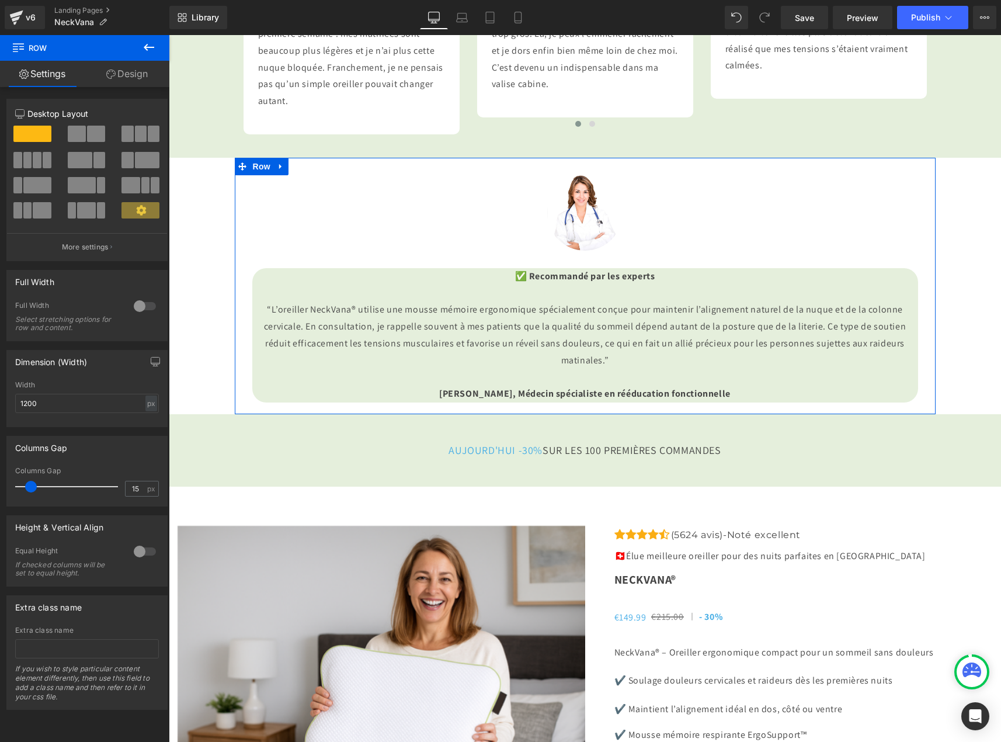
scroll to position [0, 0]
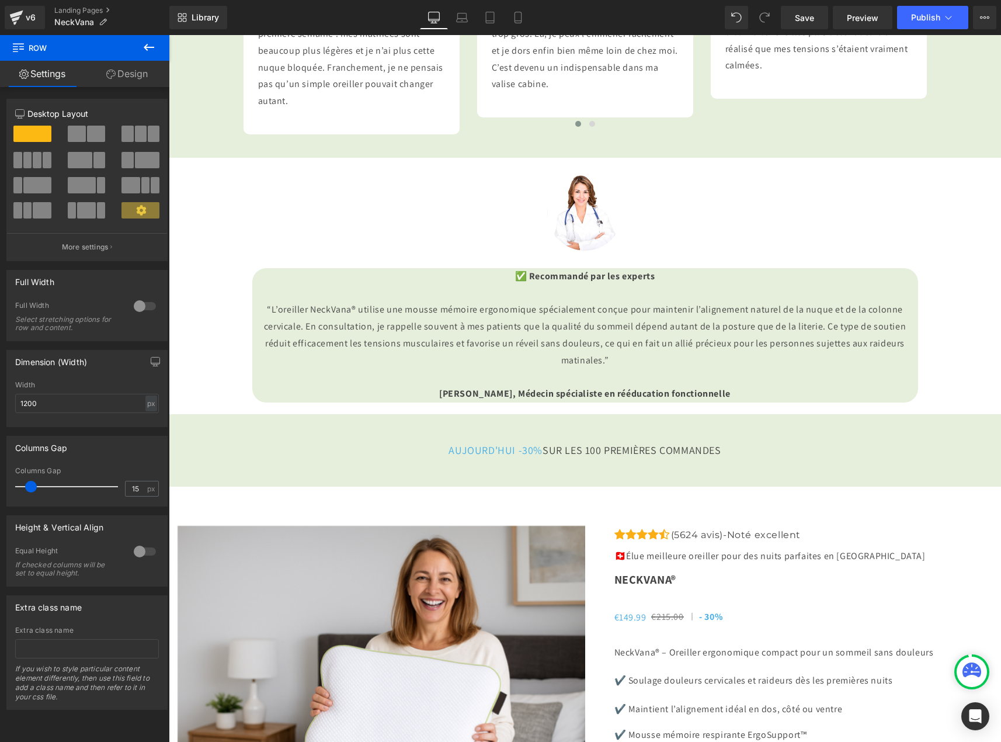
drag, startPoint x: 337, startPoint y: 383, endPoint x: 189, endPoint y: 384, distance: 147.7
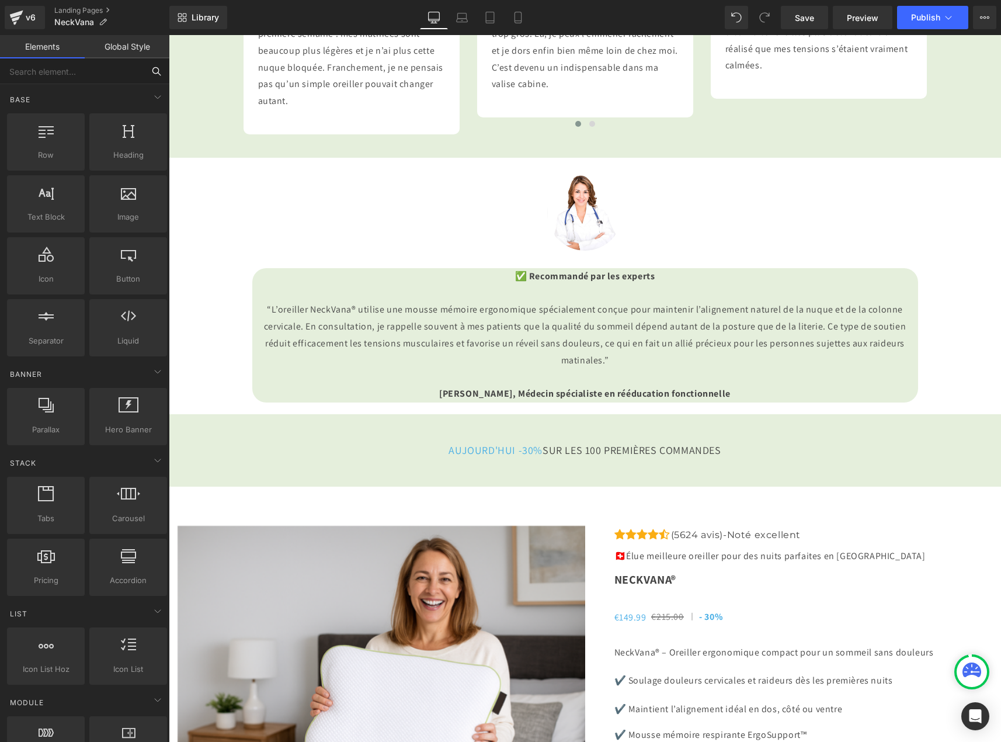
click at [48, 67] on input "text" at bounding box center [72, 71] width 144 height 26
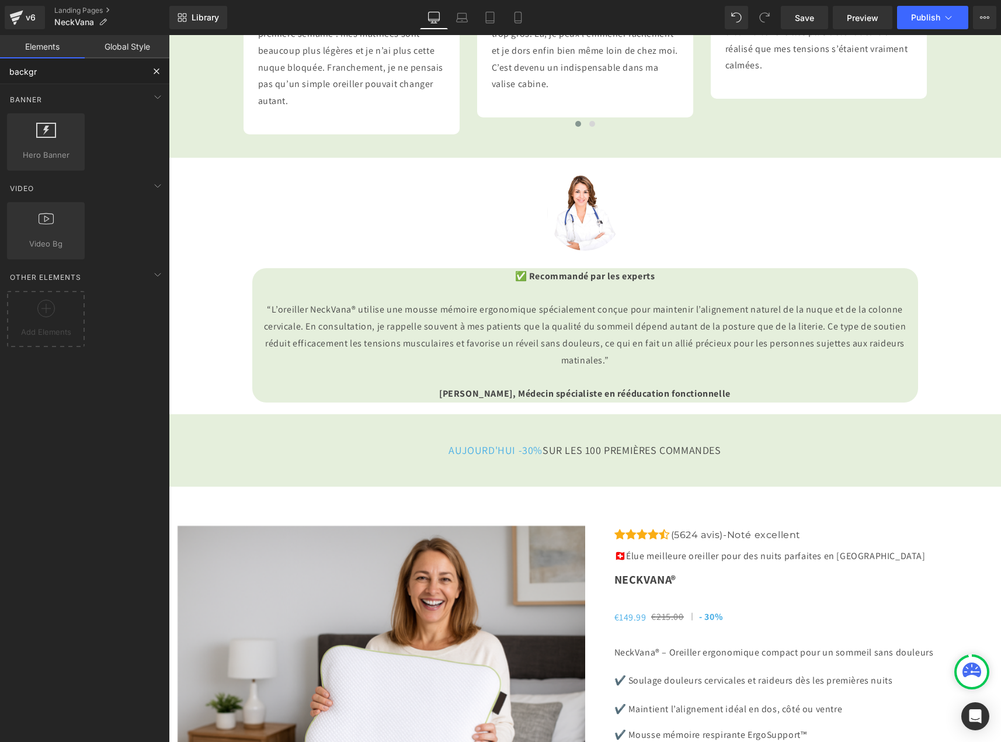
type input "backgr"
click at [117, 39] on link "Global Style" at bounding box center [127, 46] width 85 height 23
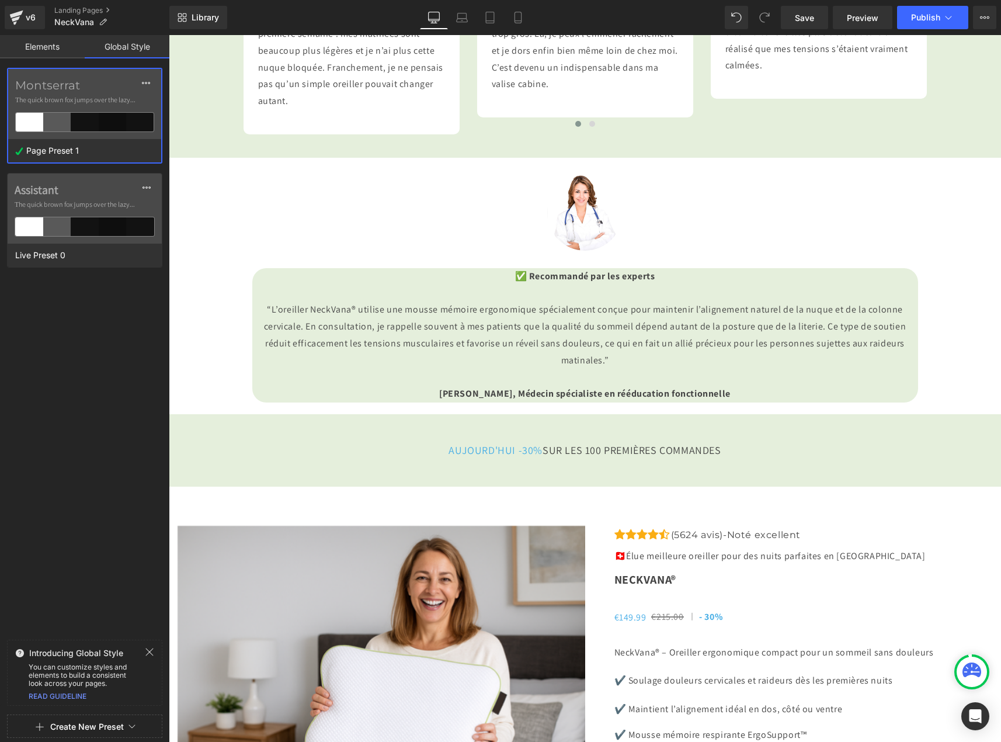
click at [52, 81] on label "Montserrat" at bounding box center [84, 85] width 139 height 14
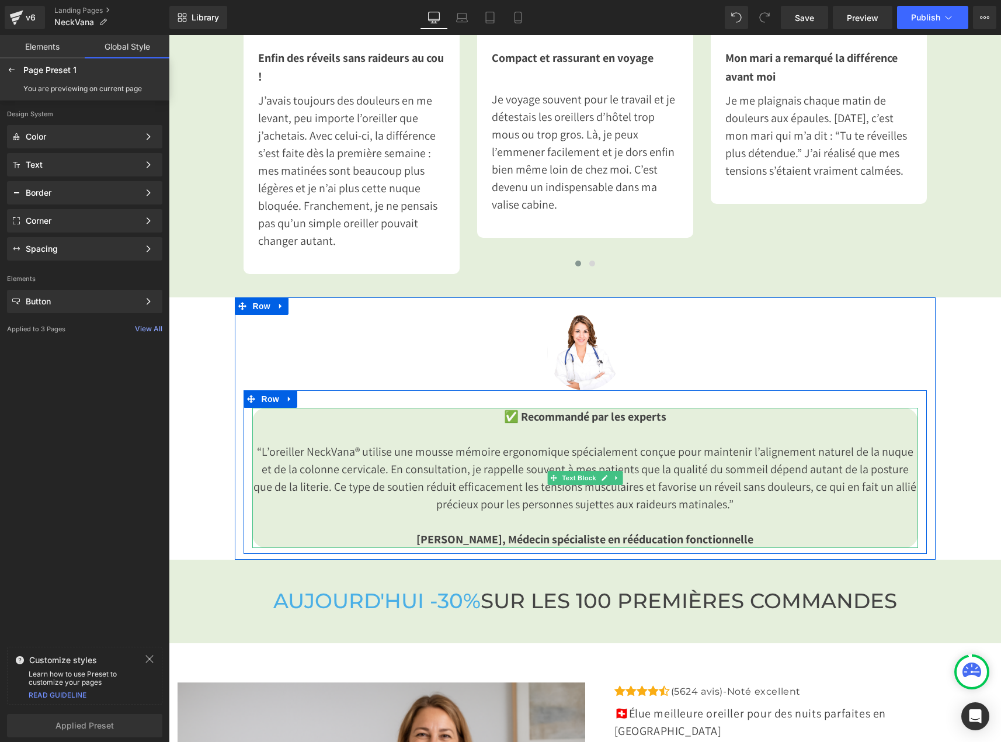
click at [706, 463] on p "“L’oreiller NeckVana® utilise une mousse mémoire ergonomique spécialement conçu…" at bounding box center [585, 478] width 666 height 70
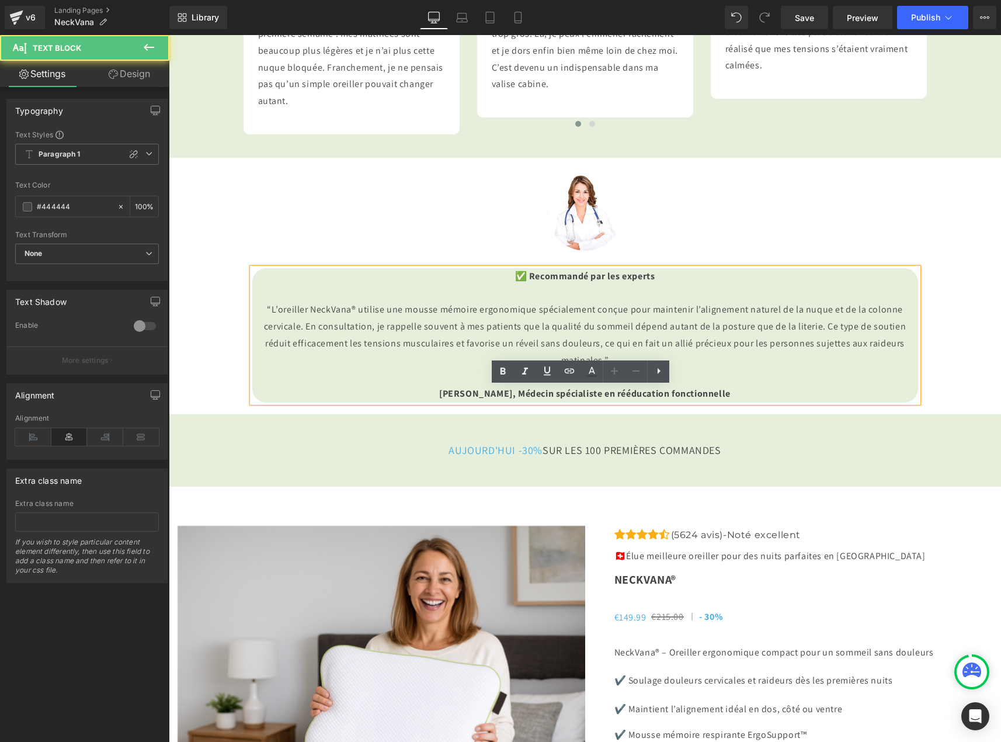
click at [266, 368] on p "“L’oreiller NeckVana® utilise une mousse mémoire ergonomique spécialement conçu…" at bounding box center [585, 334] width 666 height 67
click at [253, 368] on p "“L’oreiller NeckVana® utilise une mousse mémoire ergonomique spécialement conçu…" at bounding box center [585, 334] width 666 height 67
click at [561, 368] on p "“L’oreiller NeckVana® utilise une mousse mémoire ergonomique spécialement conçu…" at bounding box center [585, 334] width 666 height 67
click at [562, 302] on p at bounding box center [585, 293] width 666 height 17
click at [687, 285] on p "✅ Recommandé par les experts" at bounding box center [585, 276] width 666 height 17
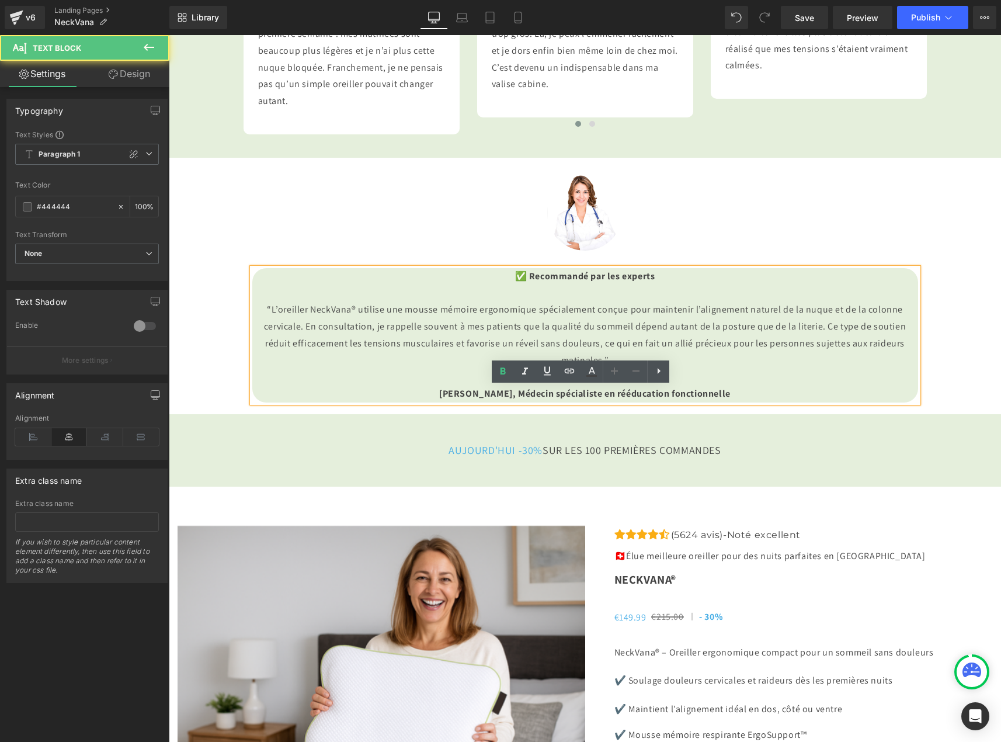
click at [496, 285] on p "✅ Recommandé par les experts" at bounding box center [585, 276] width 666 height 17
click at [252, 368] on p "“L’oreiller NeckVana® utilise une mousse mémoire ergonomique spécialement conçu…" at bounding box center [585, 334] width 666 height 67
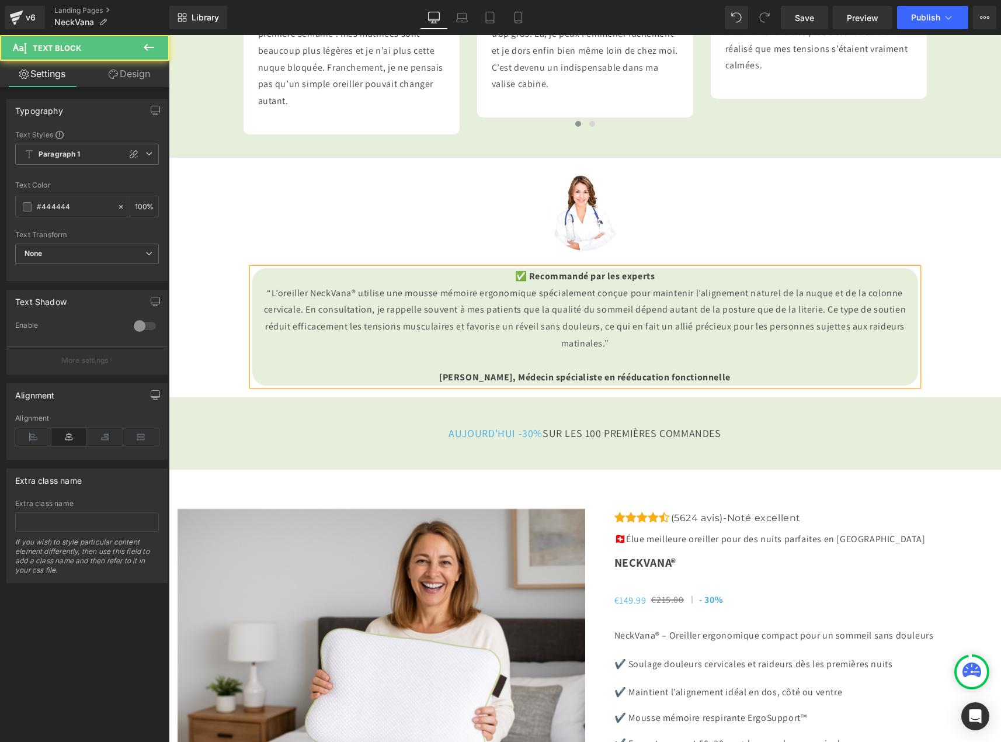
click at [439, 383] on span "[PERSON_NAME], Médecin spécialiste en rééducation fonctionnelle" at bounding box center [584, 377] width 291 height 12
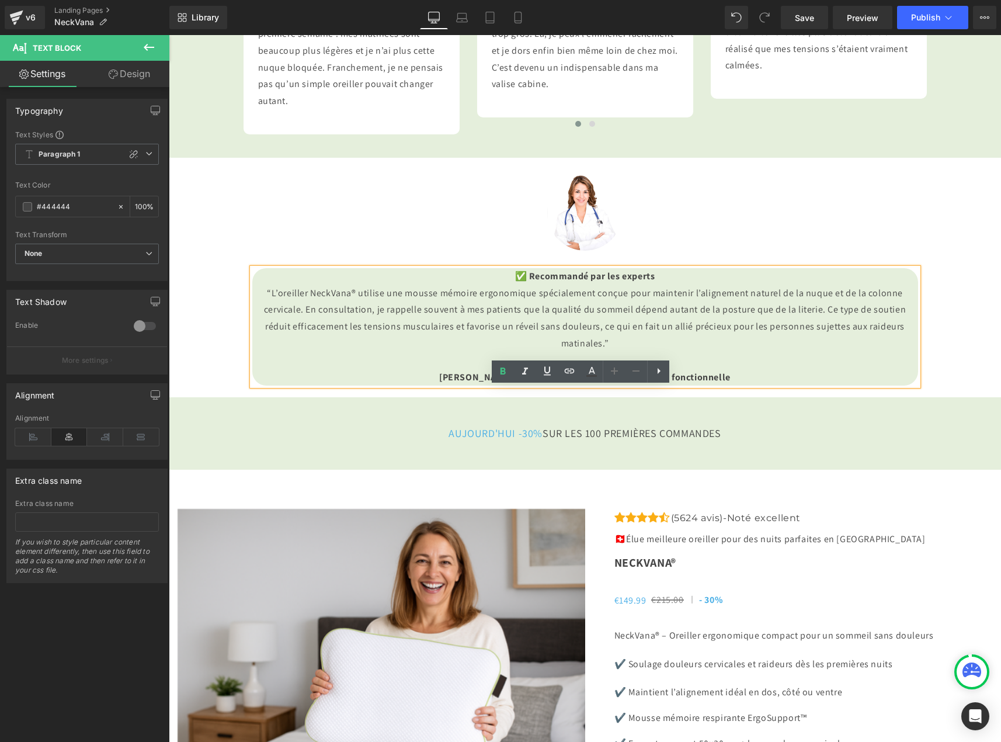
click at [601, 352] on p "“L’oreiller NeckVana® utilise une mousse mémoire ergonomique spécialement conçu…" at bounding box center [585, 318] width 666 height 67
click at [353, 352] on p "“L’oreiller NeckVana® utilise une mousse mémoire ergonomique spécialement conçu…" at bounding box center [585, 318] width 666 height 67
click at [538, 352] on p "“L’oreiller NeckVana® utilise une mousse mémoire ergonomique spécialement conçu…" at bounding box center [585, 318] width 666 height 67
click at [356, 251] on div at bounding box center [585, 212] width 683 height 75
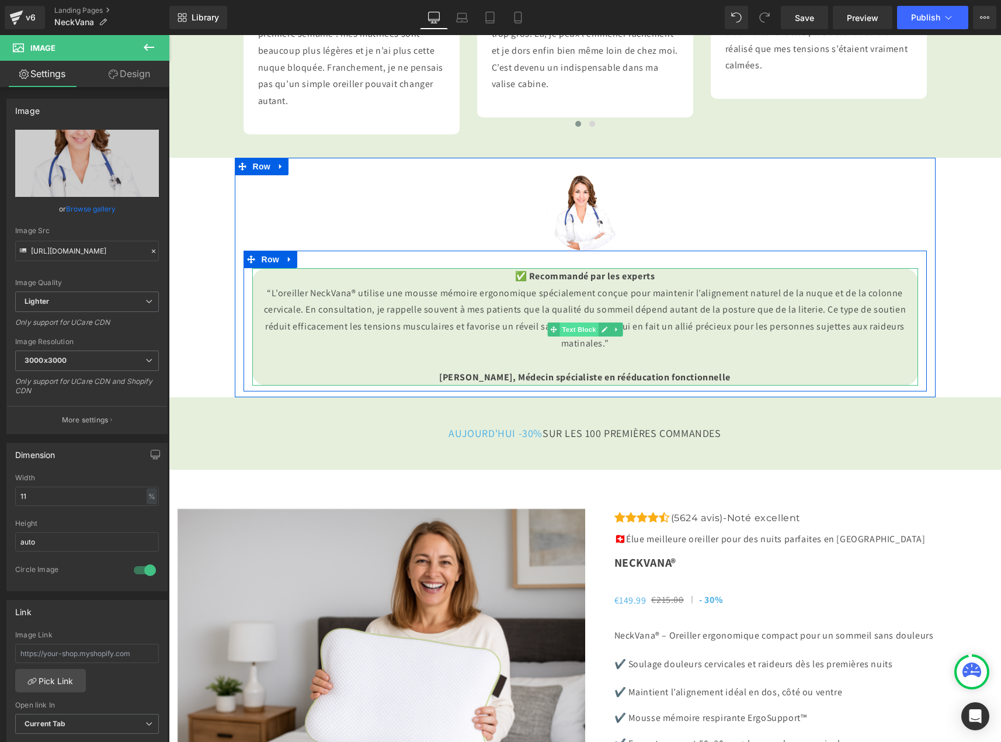
click at [569, 336] on span "Text Block" at bounding box center [578, 329] width 39 height 14
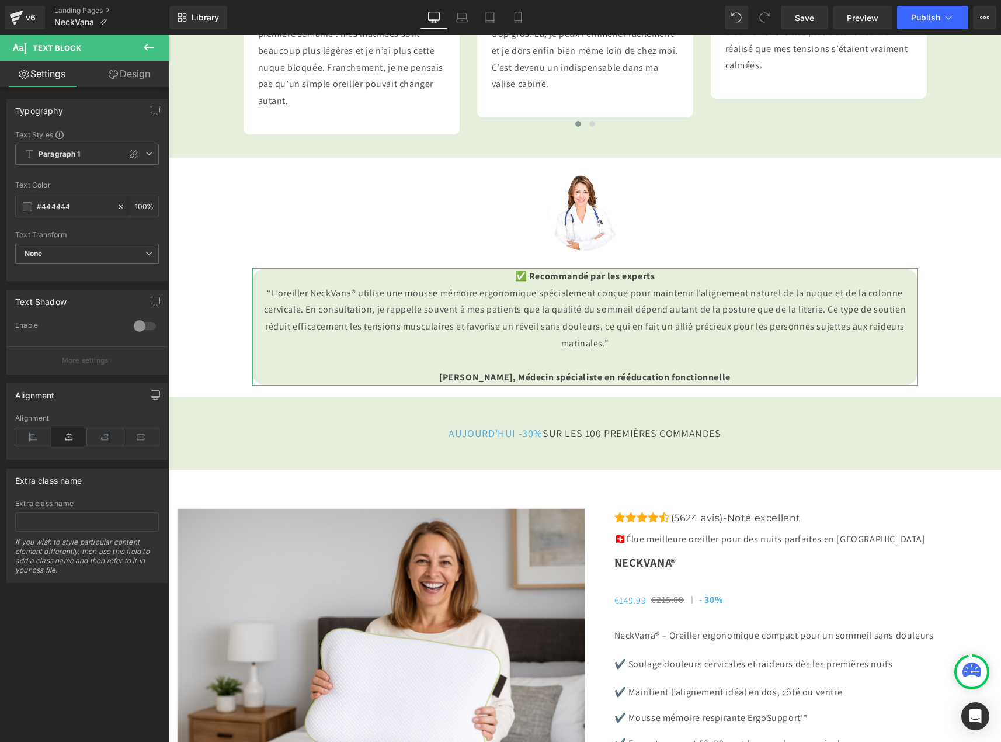
click at [126, 67] on link "Design" at bounding box center [129, 74] width 85 height 26
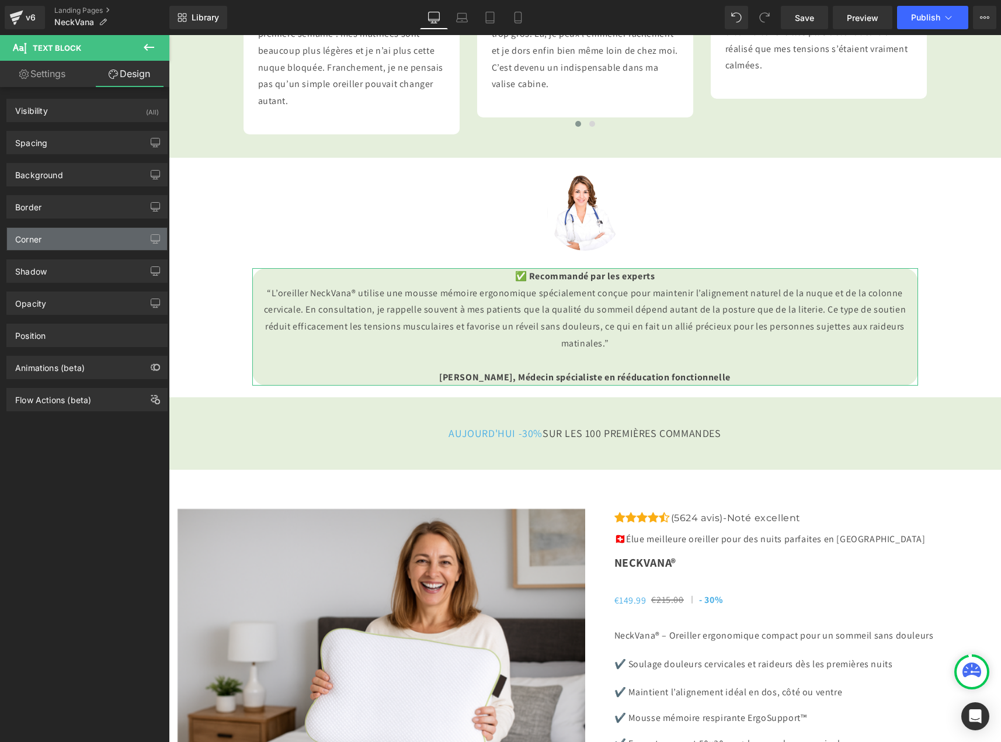
type input "0"
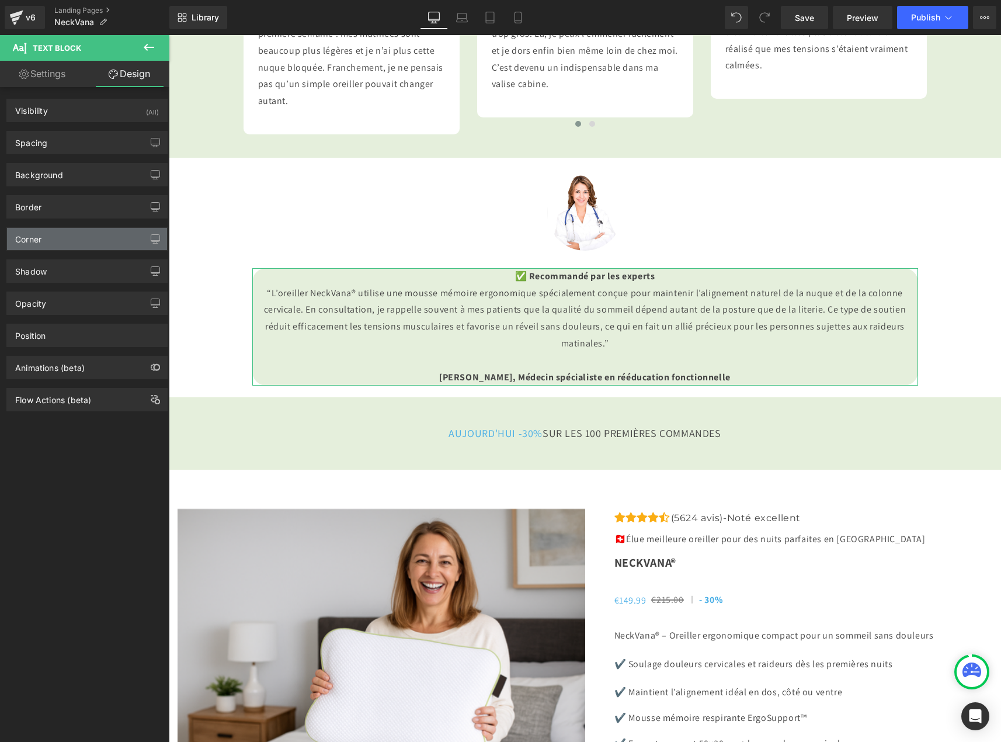
type input "0"
click at [65, 142] on div "Spacing" at bounding box center [87, 142] width 160 height 22
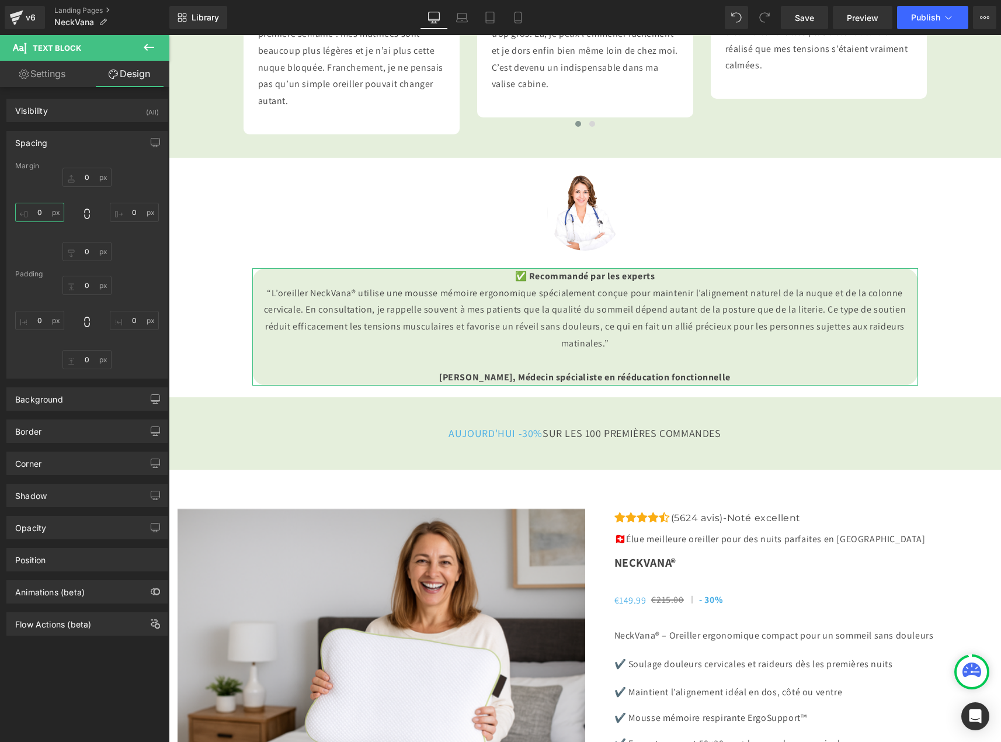
click at [50, 219] on input "0" at bounding box center [39, 212] width 49 height 19
click at [48, 220] on input "S" at bounding box center [39, 212] width 49 height 19
type input "0"
click at [46, 324] on input "0" at bounding box center [39, 320] width 49 height 19
click at [49, 324] on input "M" at bounding box center [39, 320] width 49 height 19
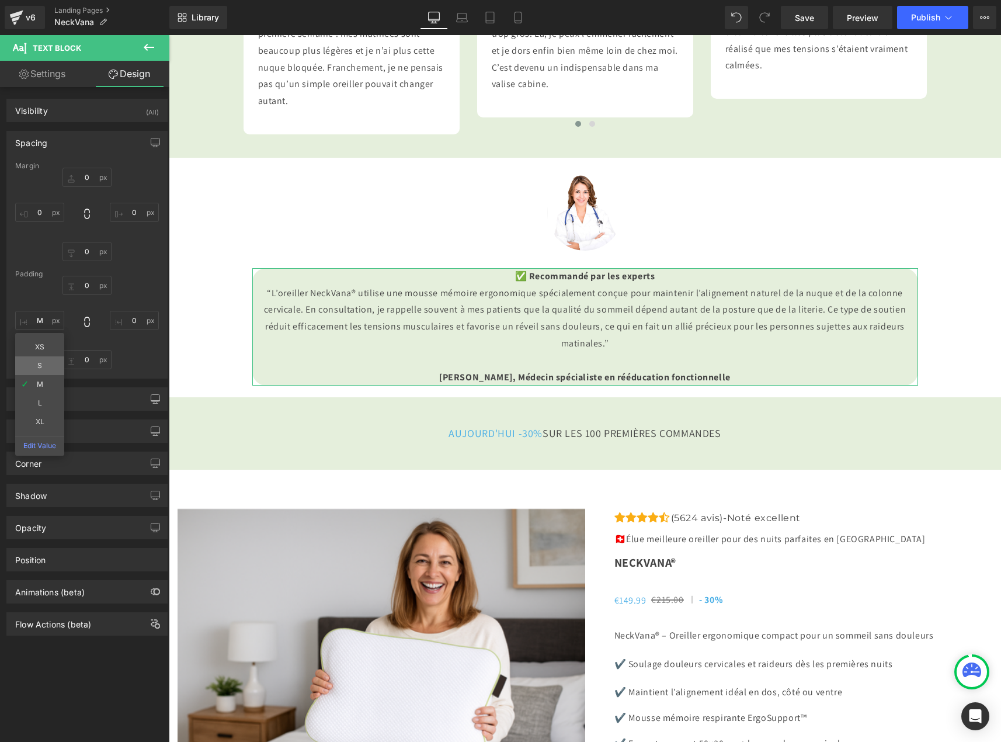
type input "S"
click at [128, 322] on input "0" at bounding box center [134, 320] width 49 height 19
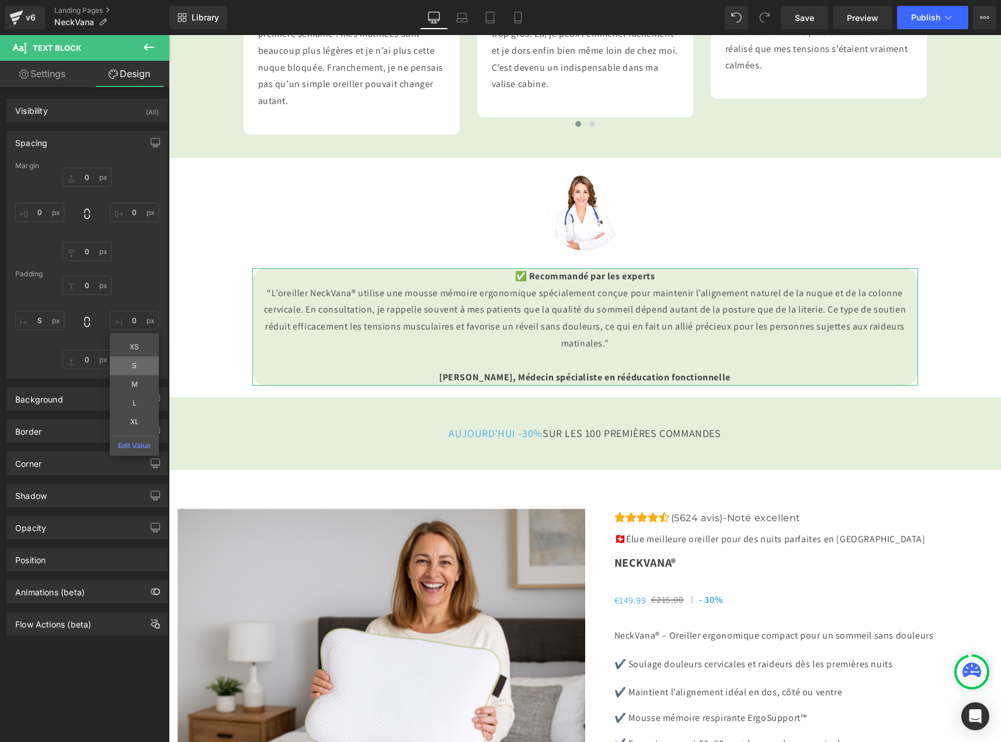
type input "S"
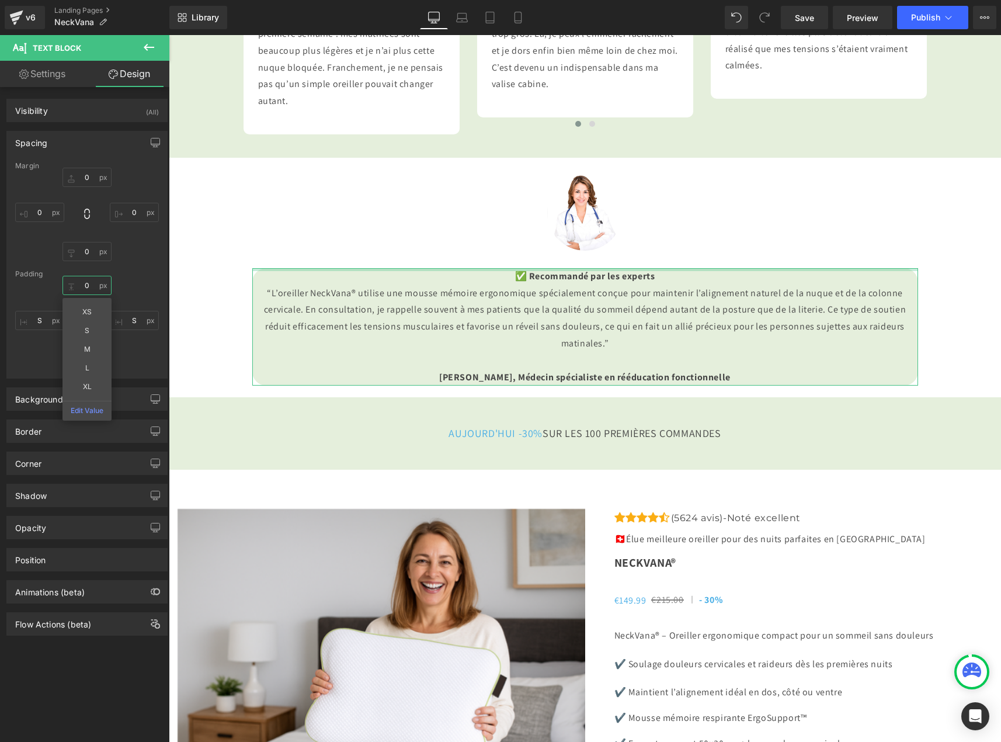
click at [79, 282] on input "0" at bounding box center [86, 285] width 49 height 19
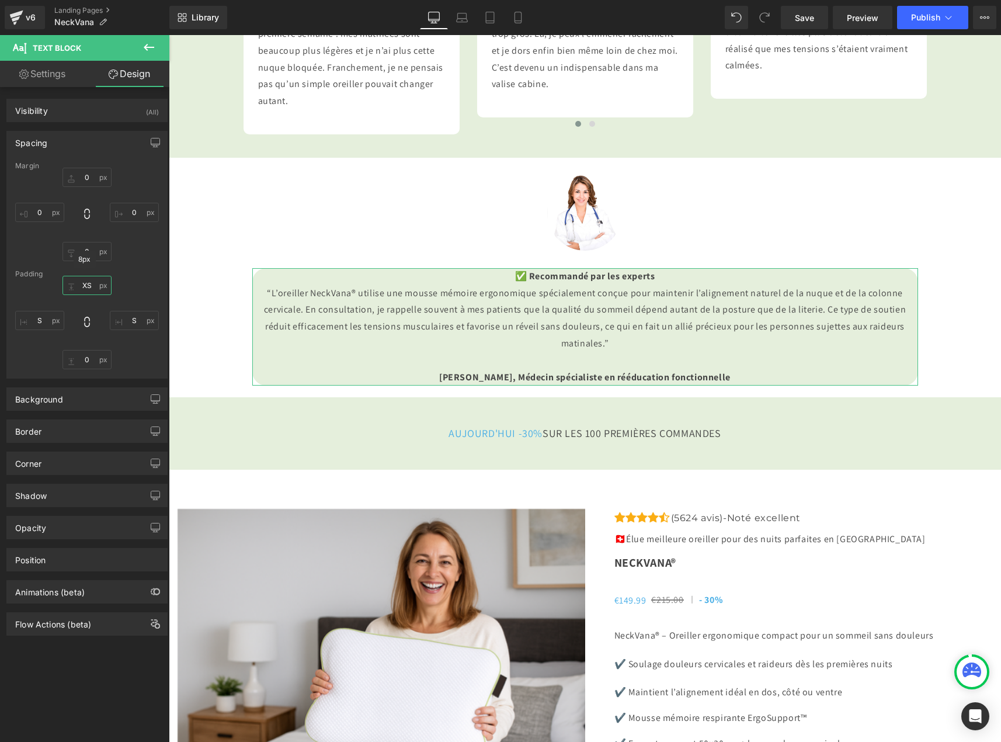
click at [84, 290] on input "XS" at bounding box center [86, 285] width 49 height 19
type input "S"
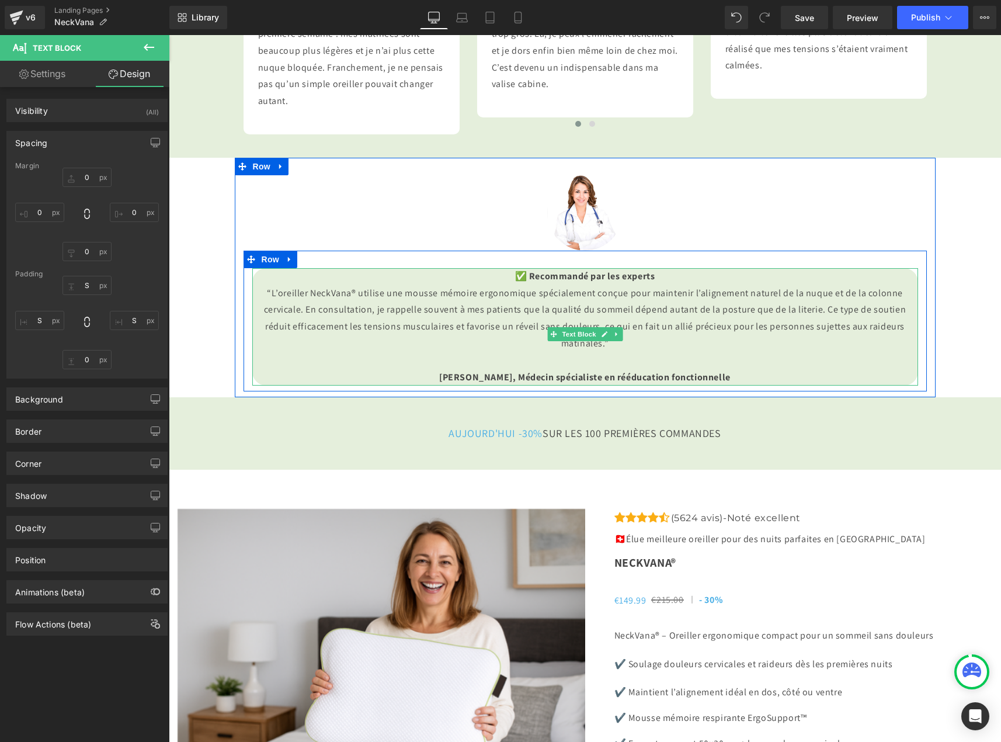
click at [749, 386] on p "[PERSON_NAME], Médecin spécialiste en rééducation fonctionnelle" at bounding box center [585, 377] width 666 height 17
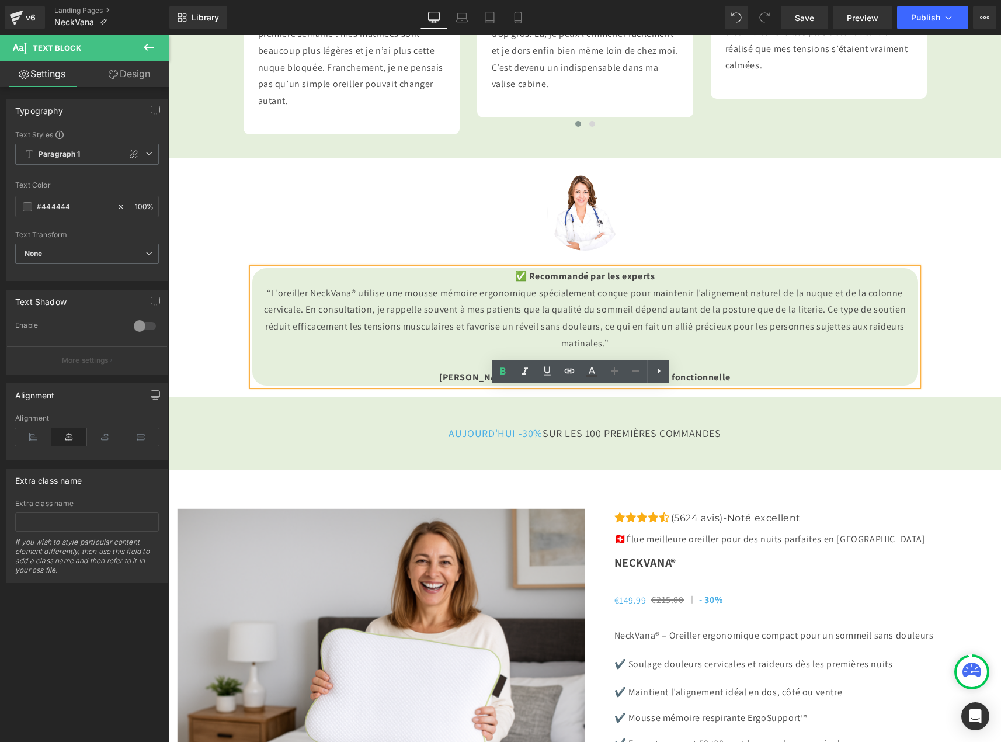
click at [403, 386] on p "[PERSON_NAME], Médecin spécialiste en rééducation fonctionnelle" at bounding box center [585, 377] width 666 height 17
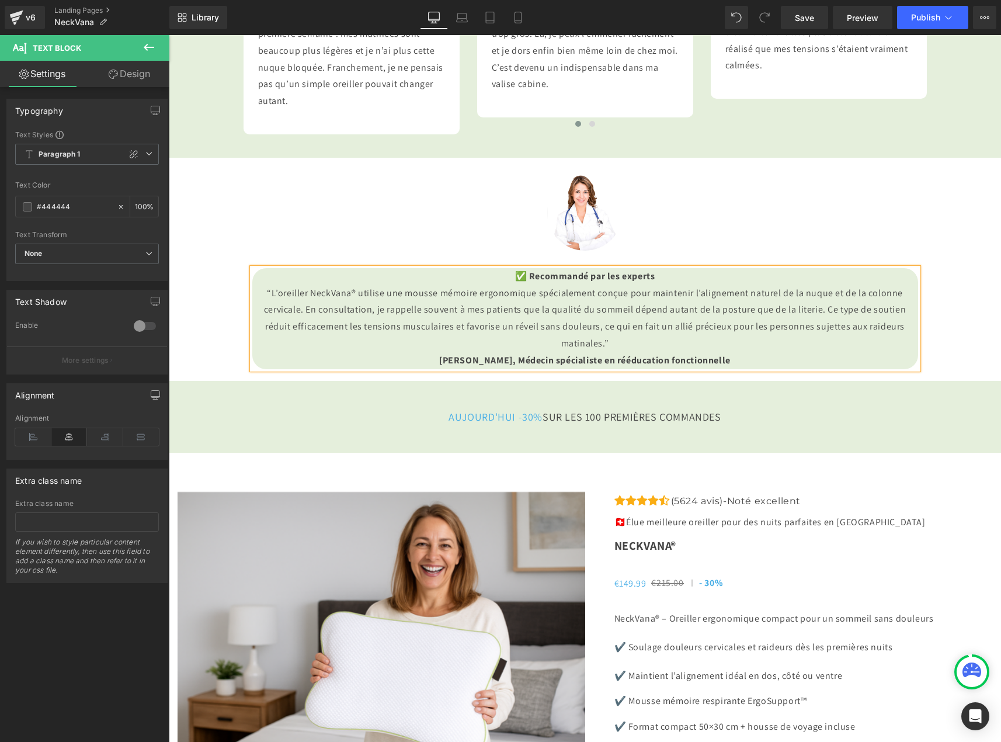
click at [439, 366] on span "[PERSON_NAME], Médecin spécialiste en rééducation fonctionnelle" at bounding box center [584, 360] width 291 height 12
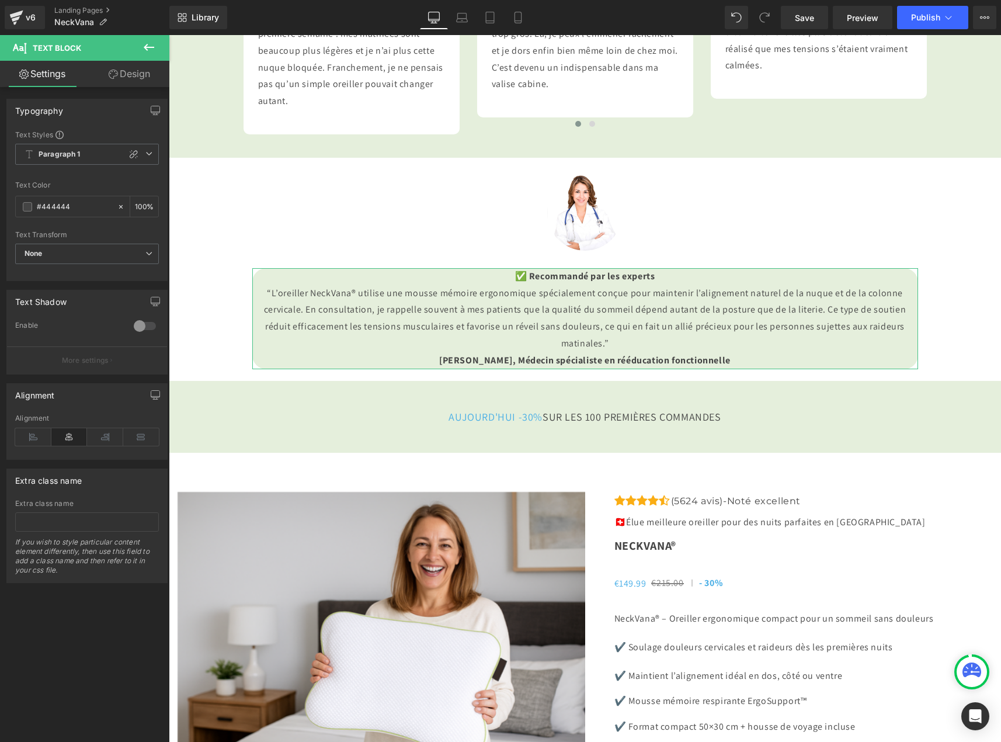
click at [137, 75] on link "Design" at bounding box center [129, 74] width 85 height 26
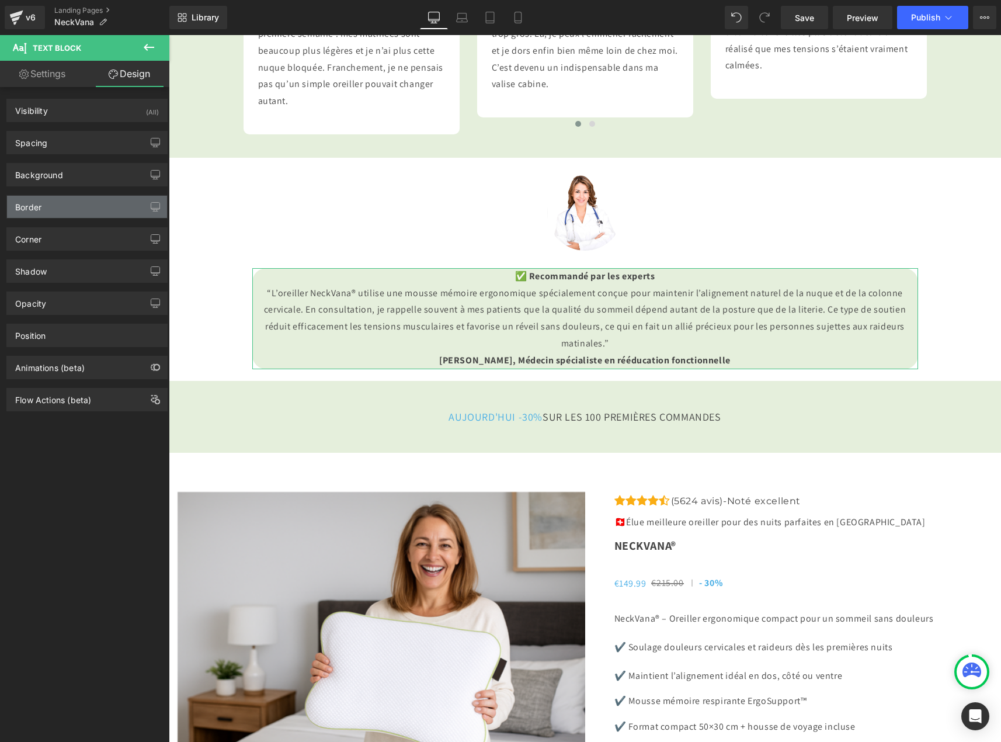
click at [48, 209] on div "Border" at bounding box center [87, 207] width 160 height 22
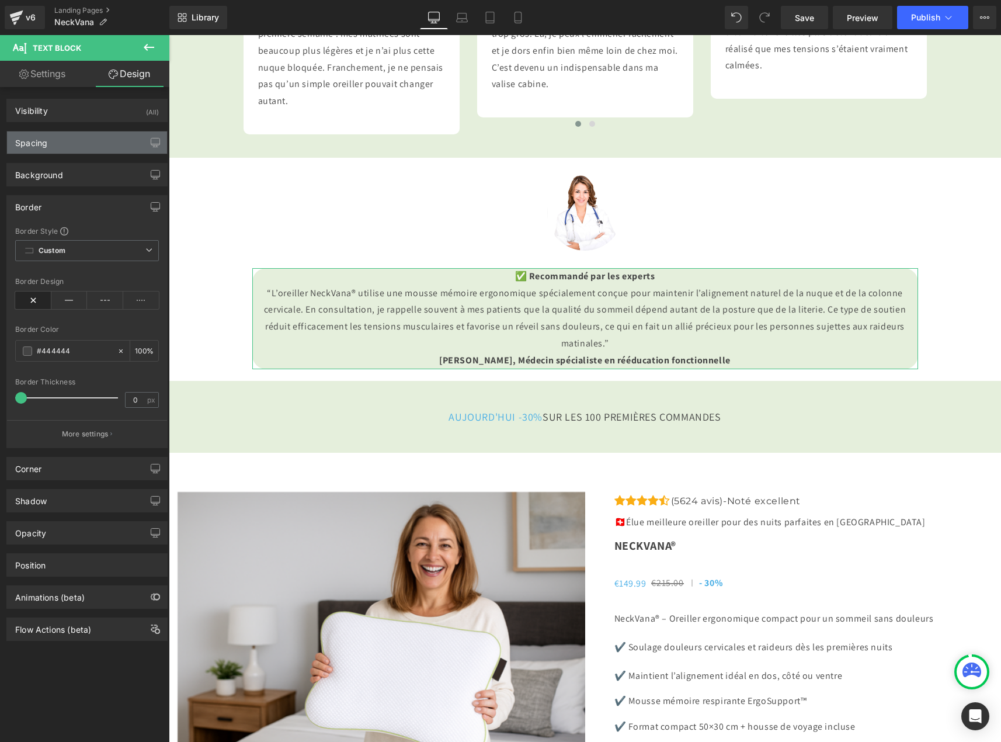
click at [53, 141] on div "Spacing" at bounding box center [87, 142] width 160 height 22
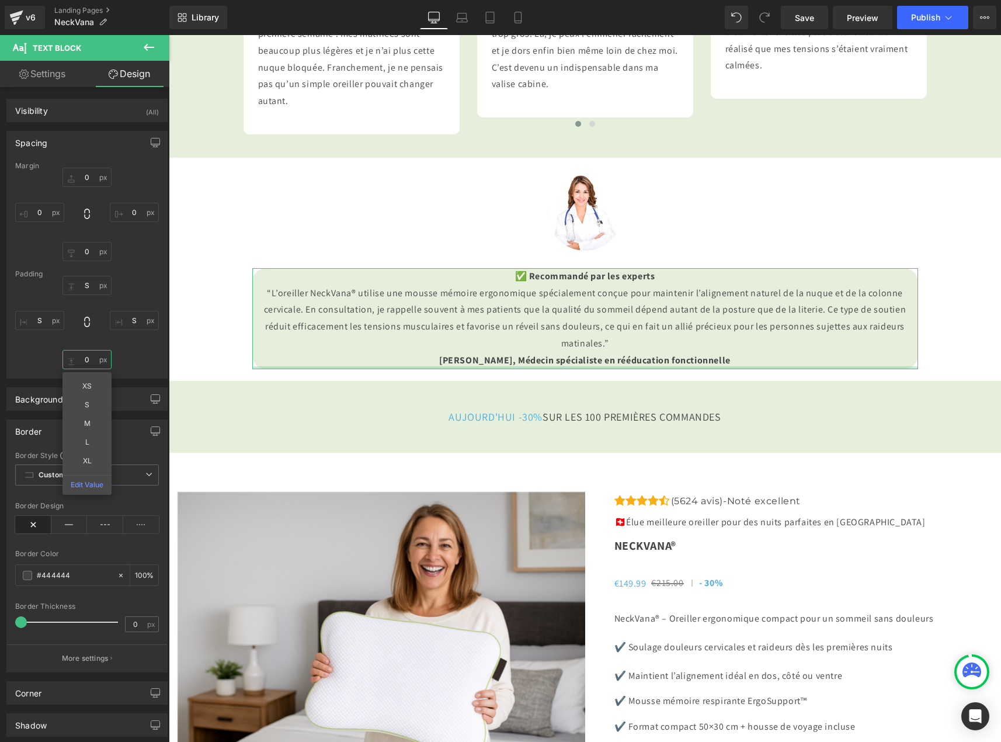
click at [85, 361] on input "0" at bounding box center [86, 359] width 49 height 19
type input "S"
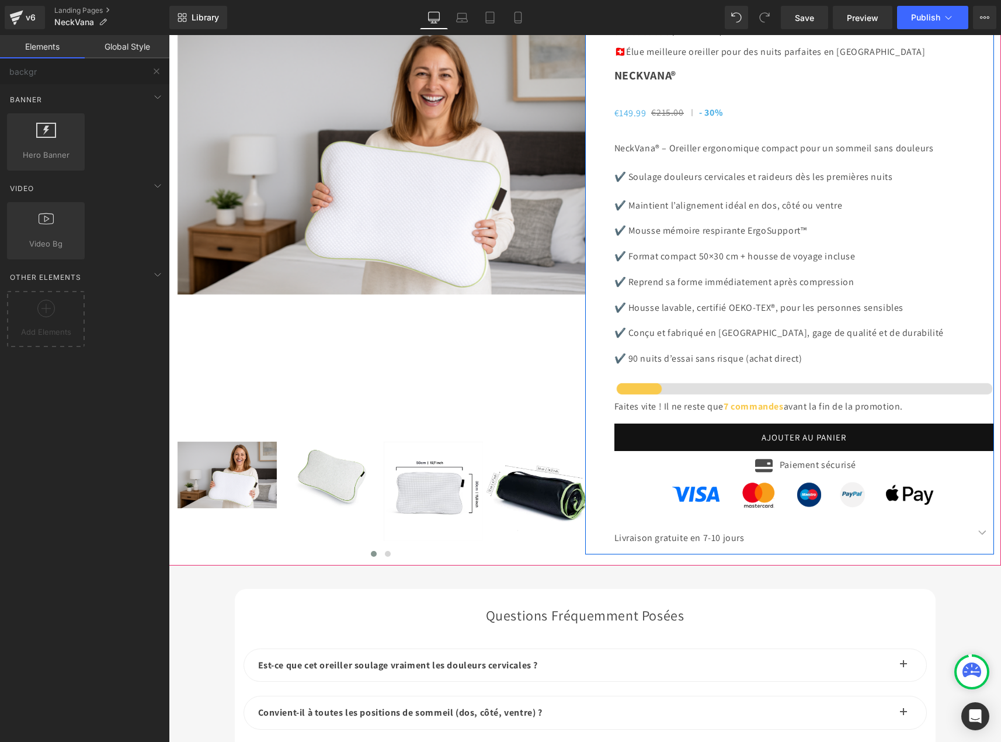
scroll to position [3621, 0]
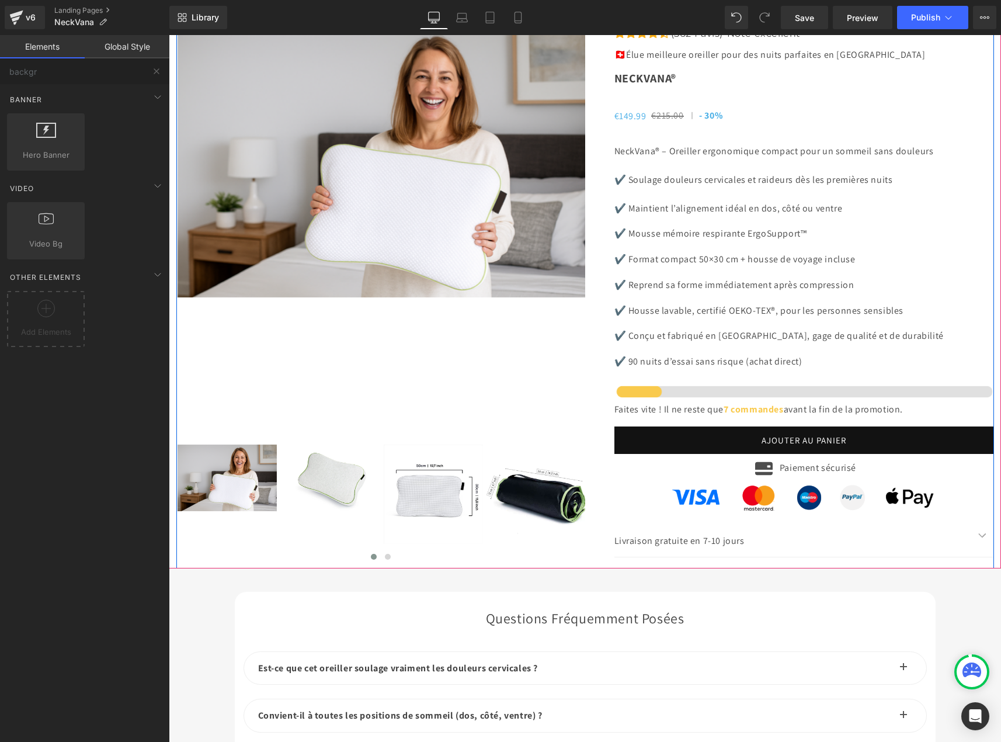
click at [690, 162] on div "‹" at bounding box center [585, 276] width 818 height 583
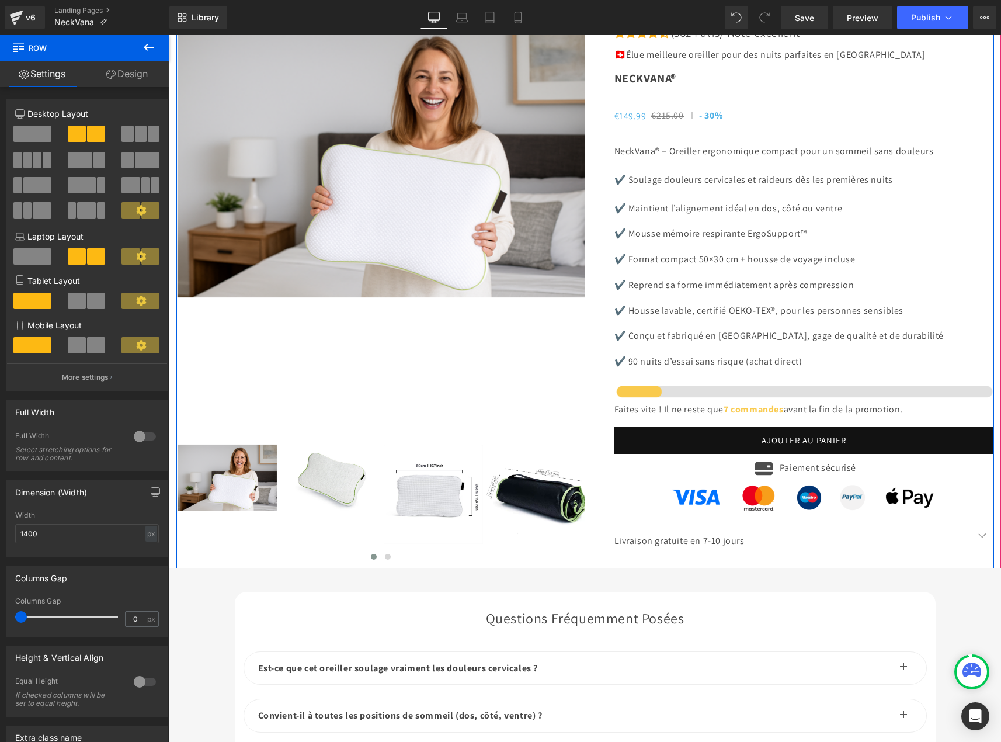
click at [455, 162] on div "‹" at bounding box center [585, 276] width 818 height 583
click at [349, 164] on div "‹" at bounding box center [585, 276] width 818 height 583
click at [325, 511] on img at bounding box center [330, 477] width 100 height 67
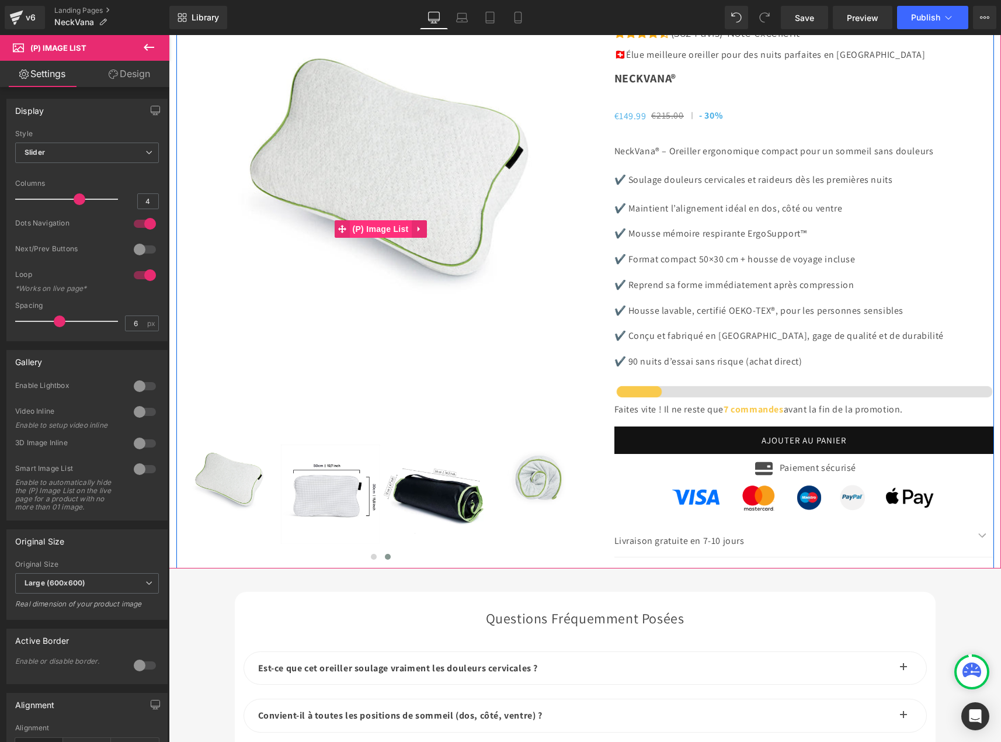
click at [369, 238] on span "(P) Image List" at bounding box center [381, 229] width 62 height 18
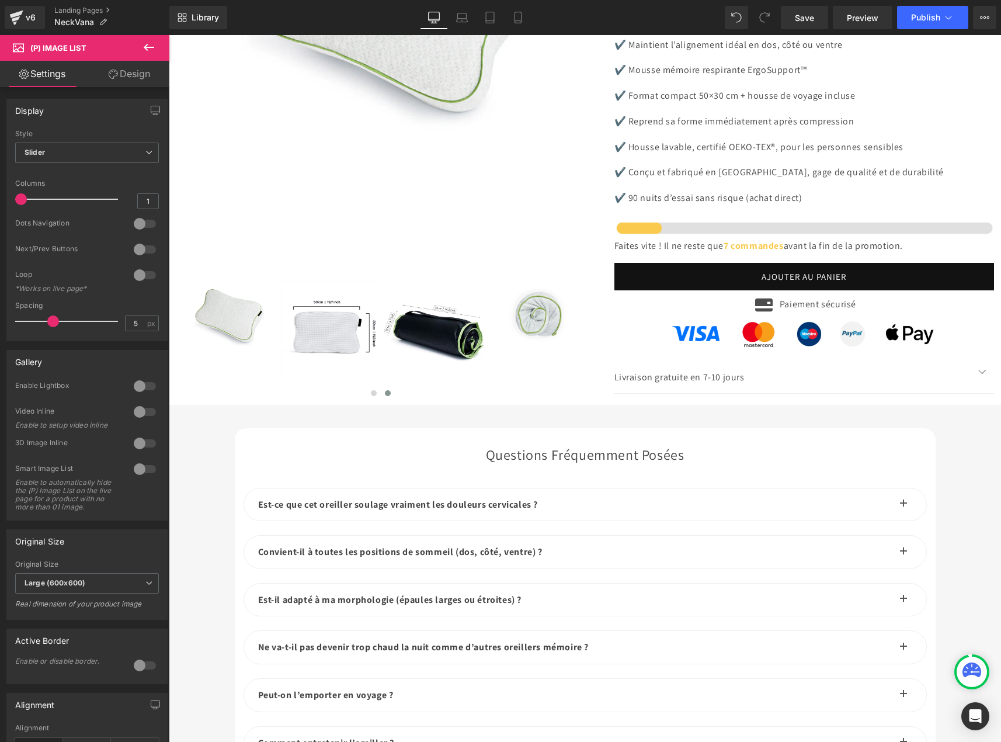
scroll to position [3796, 0]
